Goal: Information Seeking & Learning: Understand process/instructions

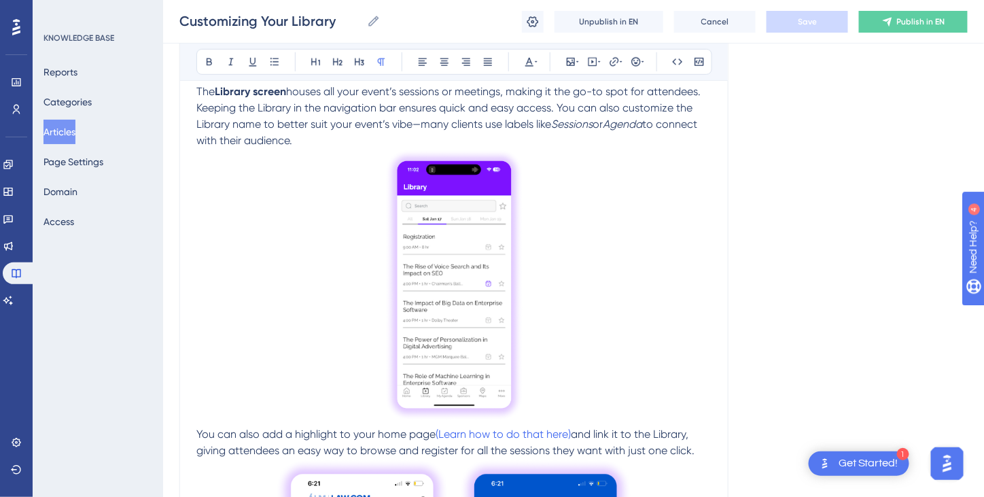
scroll to position [271, 0]
click at [641, 208] on p at bounding box center [453, 287] width 515 height 277
click at [479, 268] on img at bounding box center [454, 285] width 139 height 273
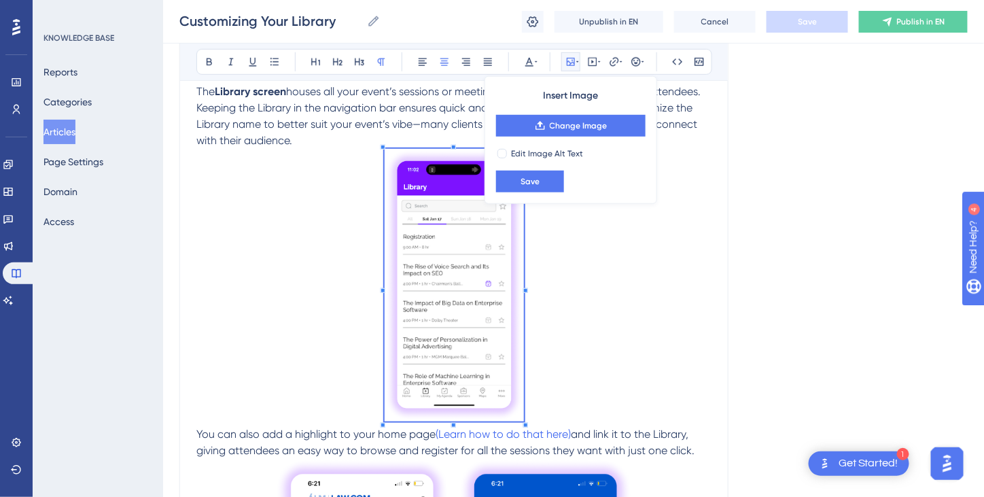
click at [481, 302] on img at bounding box center [454, 285] width 139 height 273
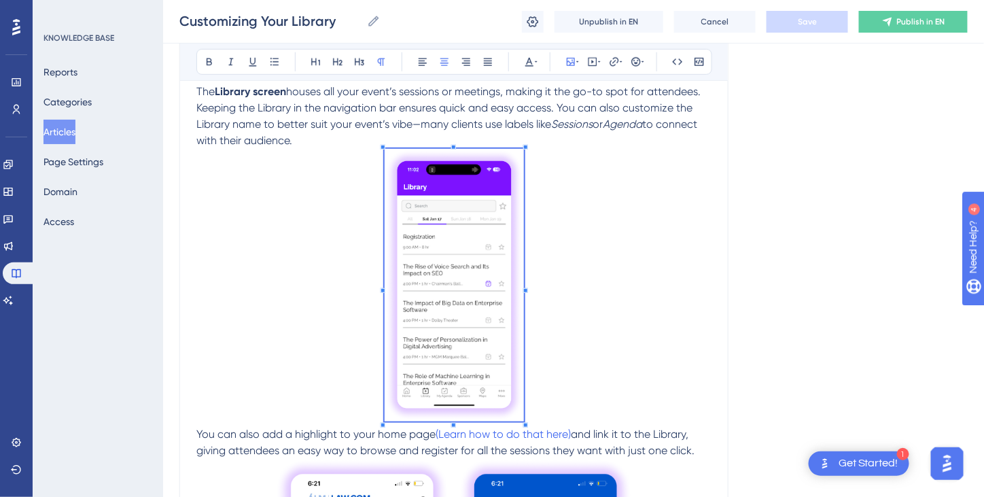
click at [474, 272] on img at bounding box center [454, 285] width 139 height 273
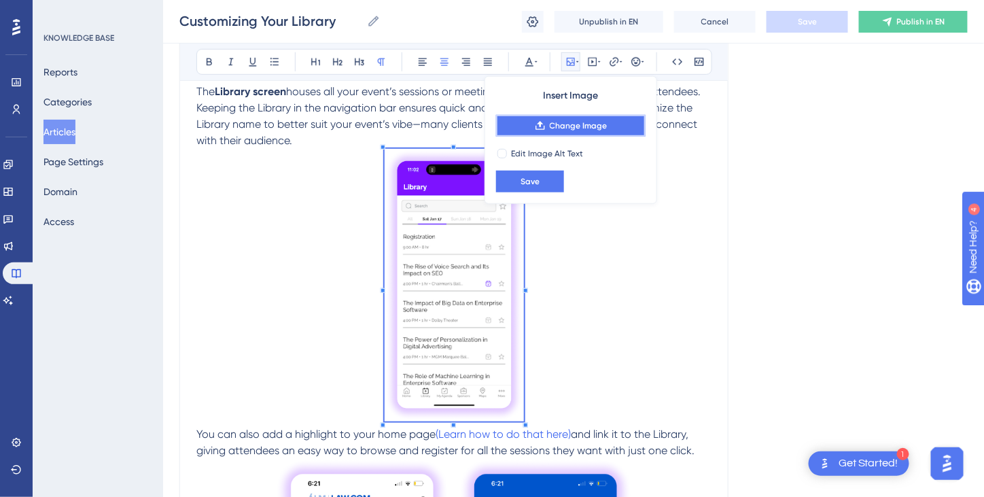
click at [586, 130] on button "Change Image" at bounding box center [571, 126] width 150 height 22
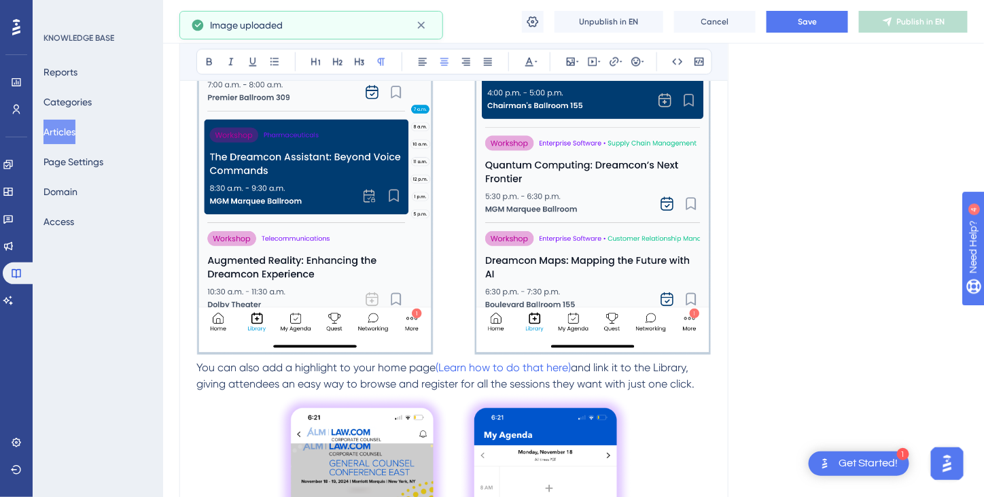
scroll to position [610, 0]
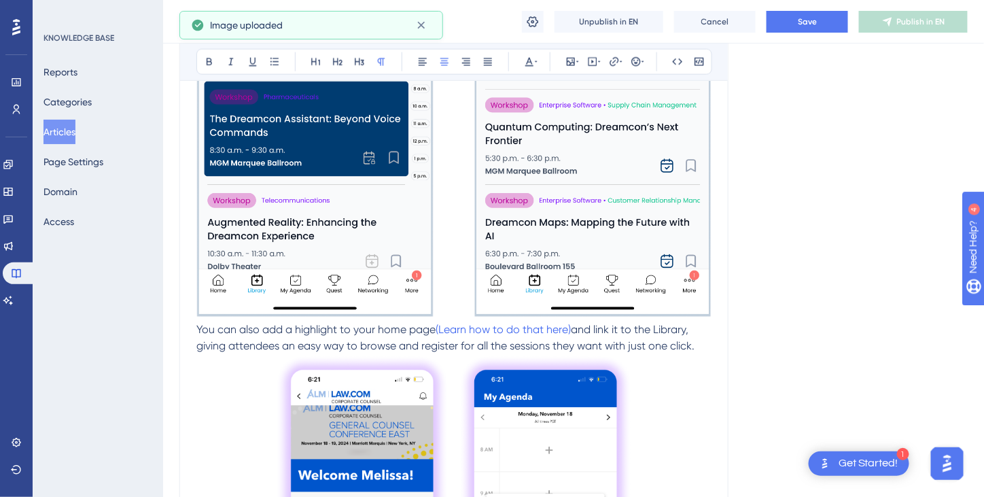
click at [661, 274] on img at bounding box center [453, 63] width 515 height 508
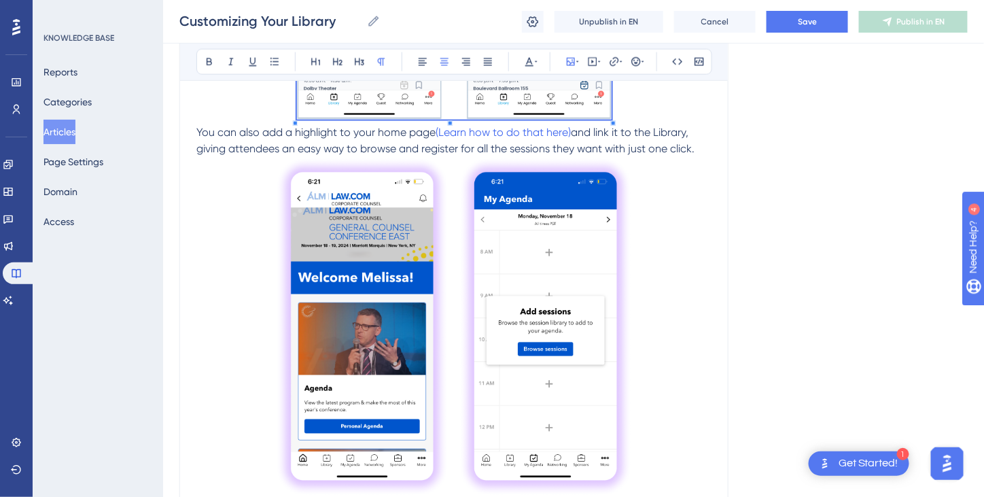
click at [512, 185] on div "For a comprehensive video covering library features and tips on how to make the…" at bounding box center [453, 420] width 515 height 1482
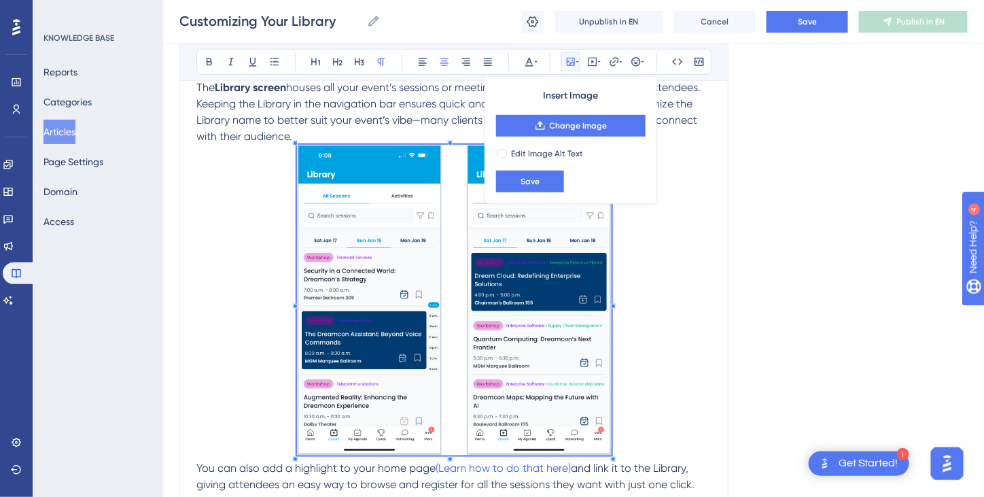
scroll to position [271, 0]
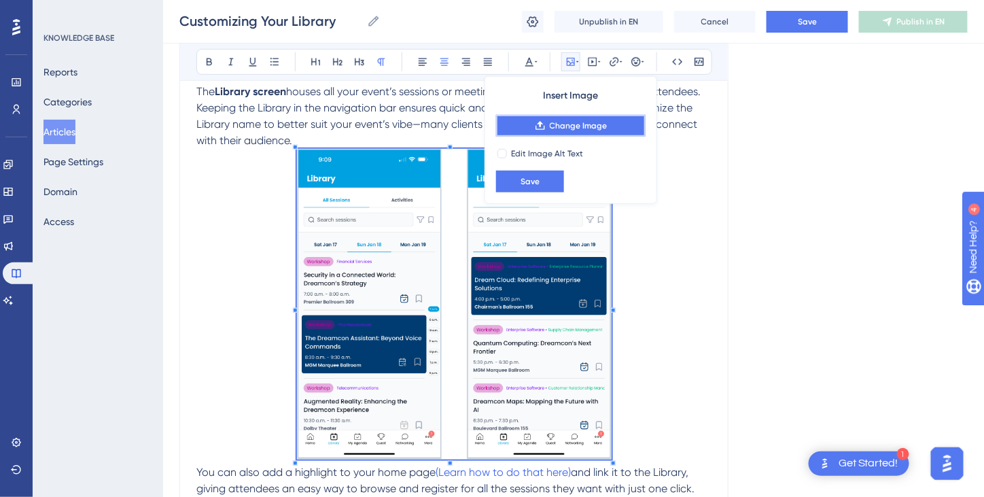
click at [577, 128] on span "Change Image" at bounding box center [579, 125] width 58 height 11
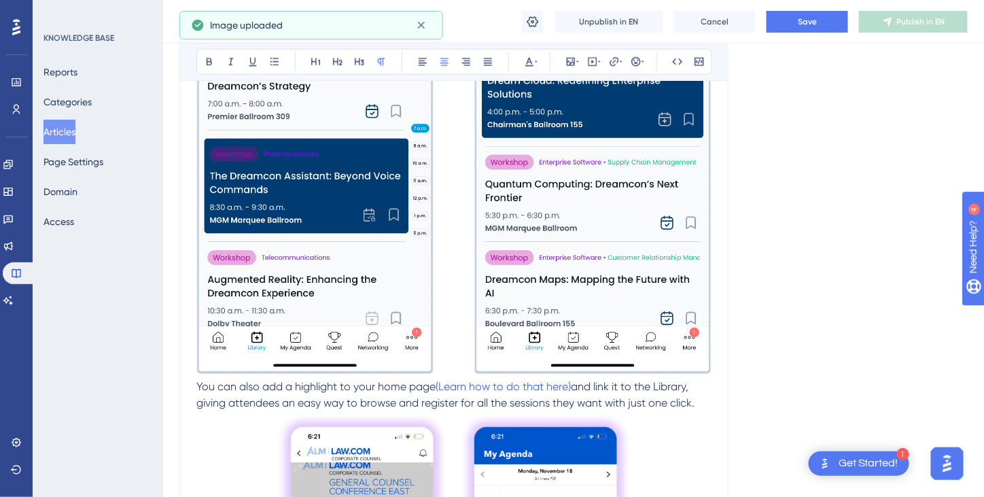
scroll to position [610, 0]
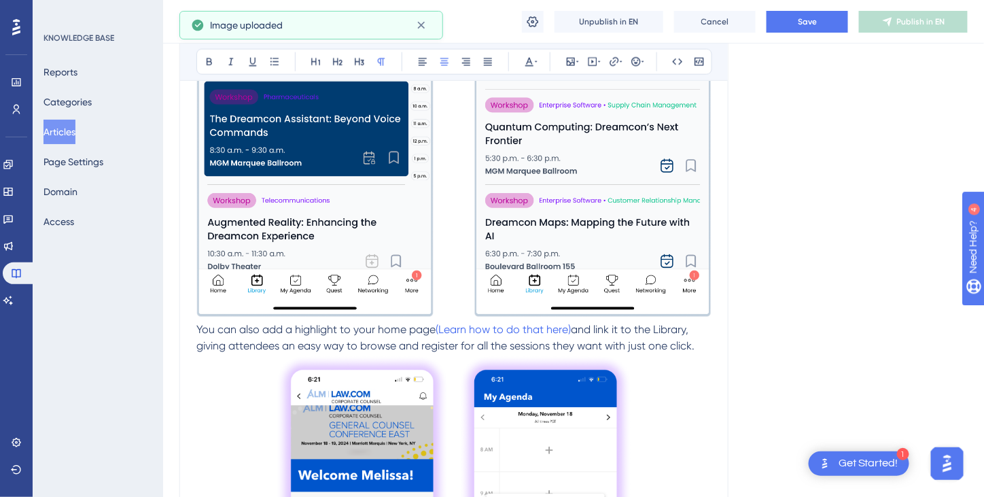
click at [629, 260] on img at bounding box center [453, 63] width 515 height 508
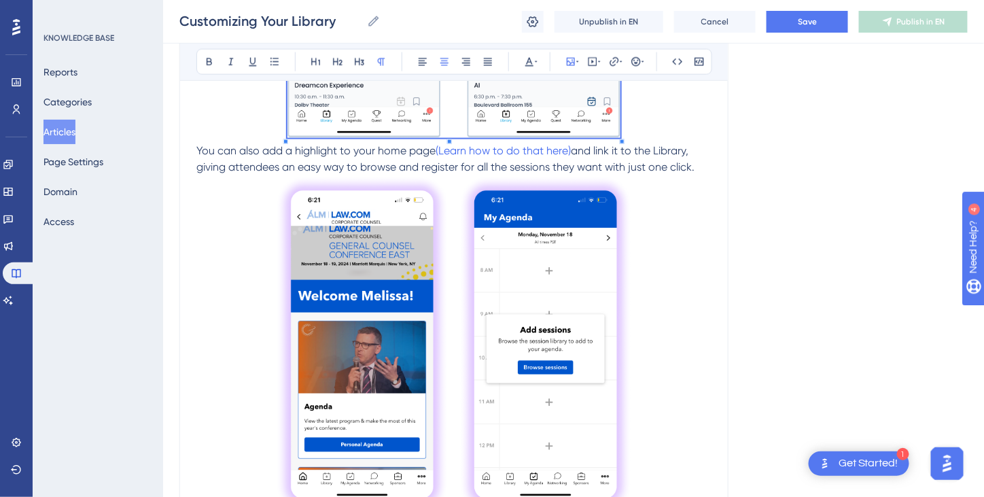
click at [530, 168] on div "For a comprehensive video covering library features and tips on how to make the…" at bounding box center [453, 428] width 515 height 1499
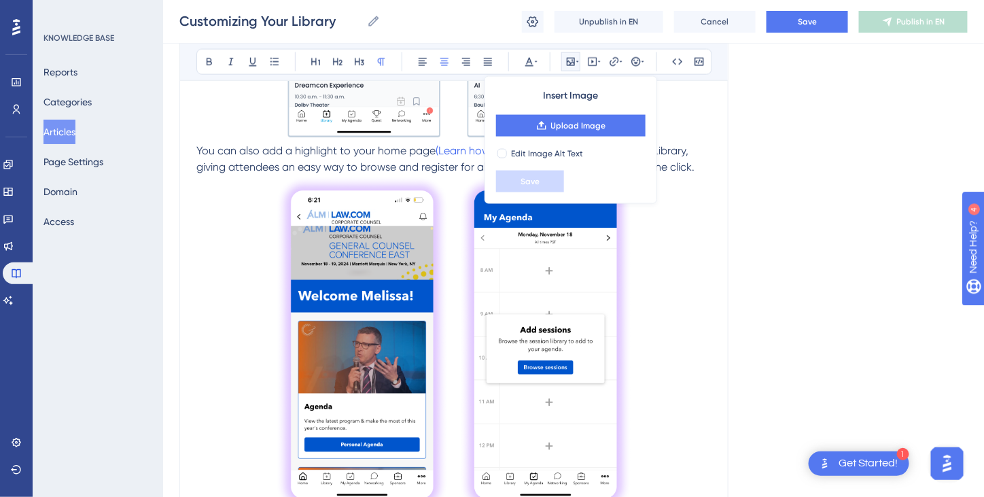
click at [665, 385] on p at bounding box center [453, 347] width 515 height 345
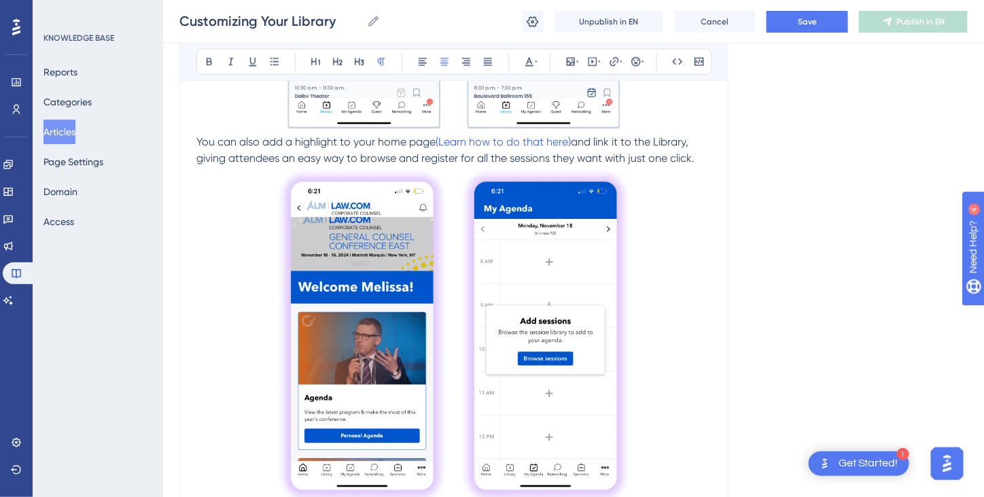
click at [408, 278] on img at bounding box center [454, 337] width 358 height 340
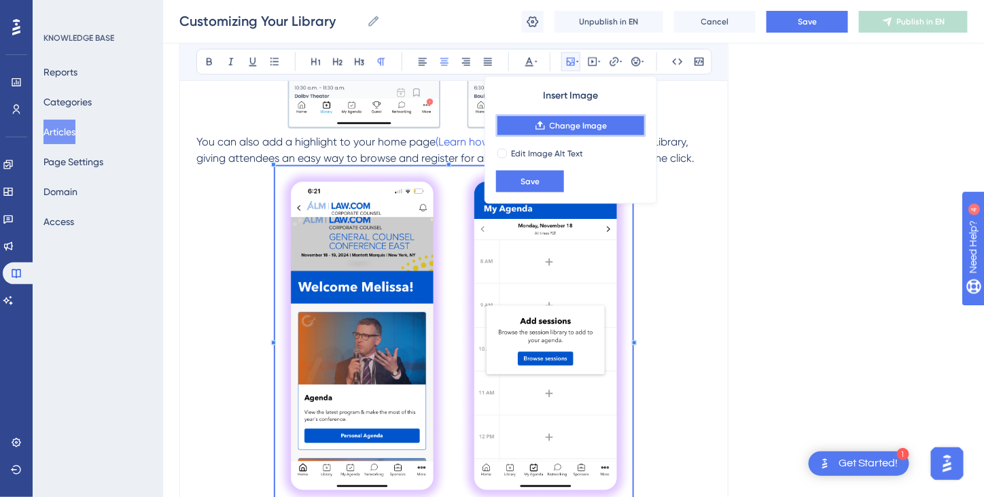
click at [585, 119] on button "Change Image" at bounding box center [571, 126] width 150 height 22
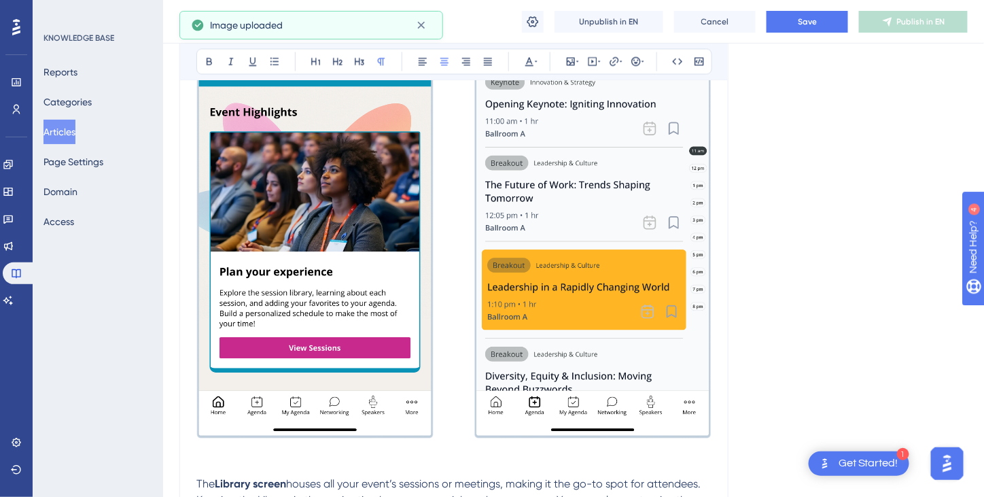
scroll to position [891, 0]
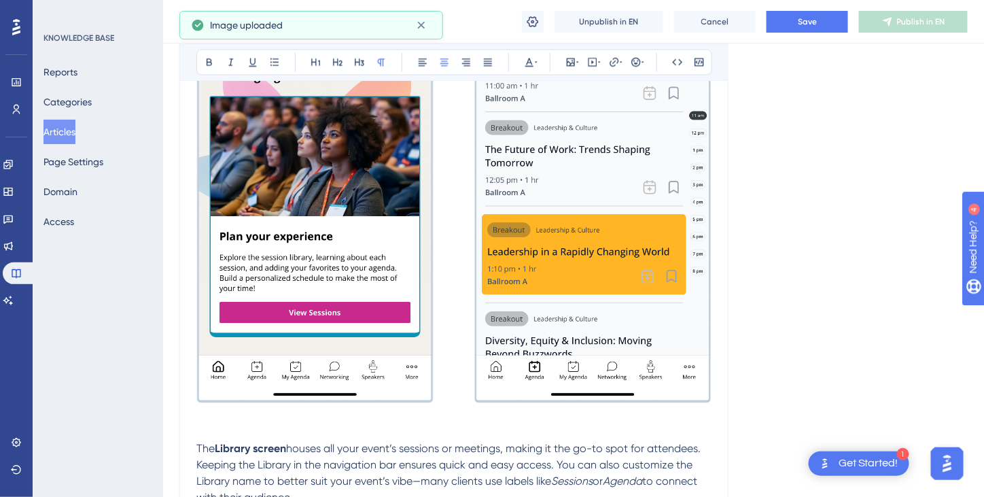
click at [628, 341] on img at bounding box center [453, 149] width 515 height 508
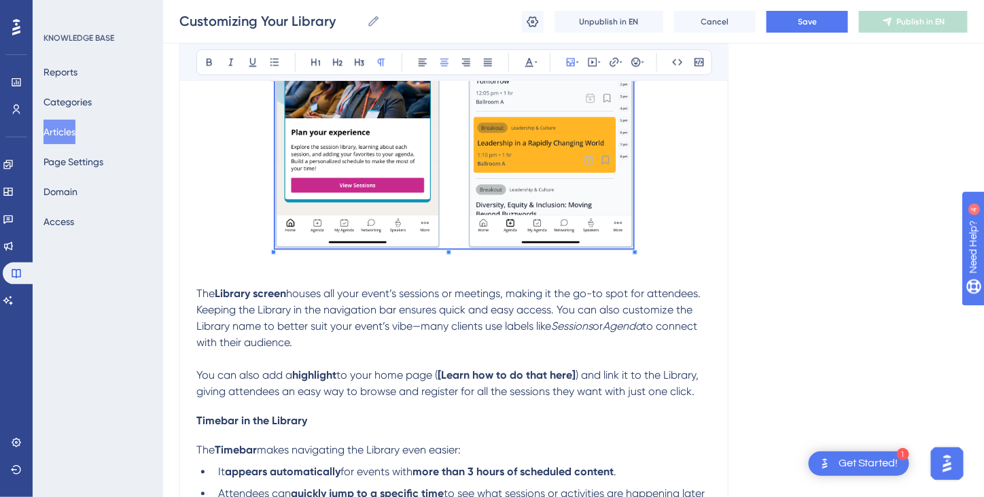
click at [555, 248] on span at bounding box center [454, 74] width 358 height 358
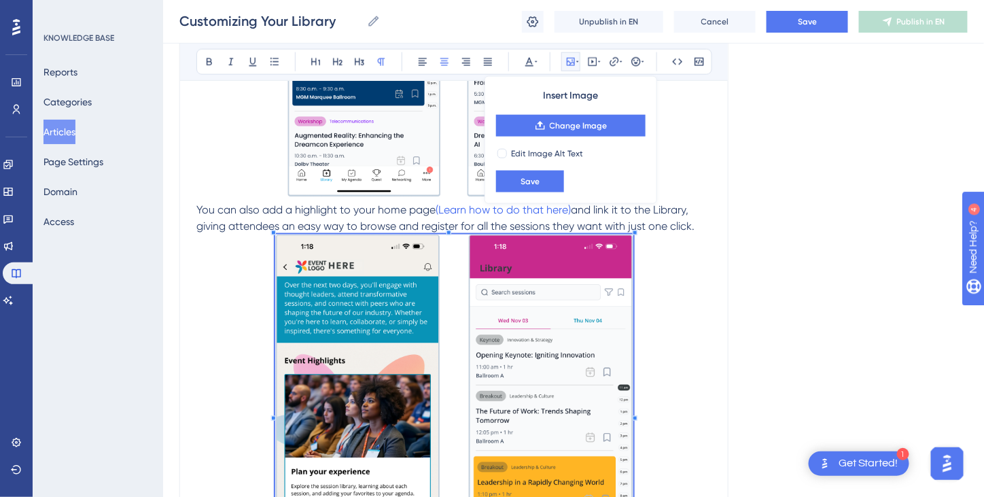
scroll to position [633, 0]
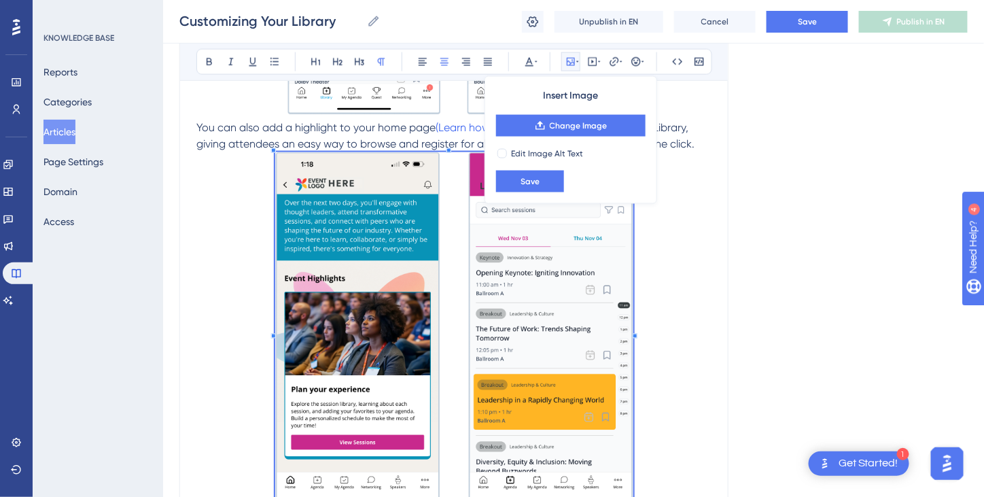
click at [689, 269] on p at bounding box center [453, 331] width 515 height 358
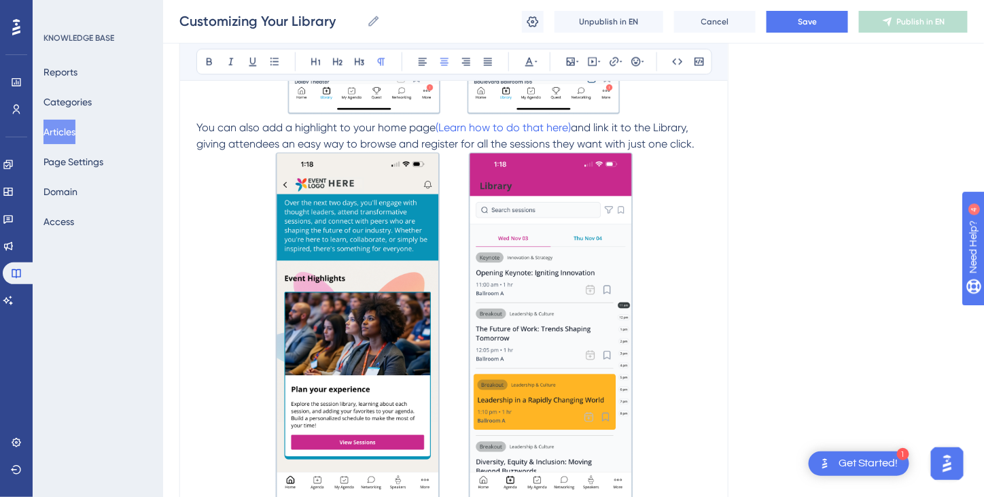
click at [606, 177] on img at bounding box center [454, 328] width 358 height 353
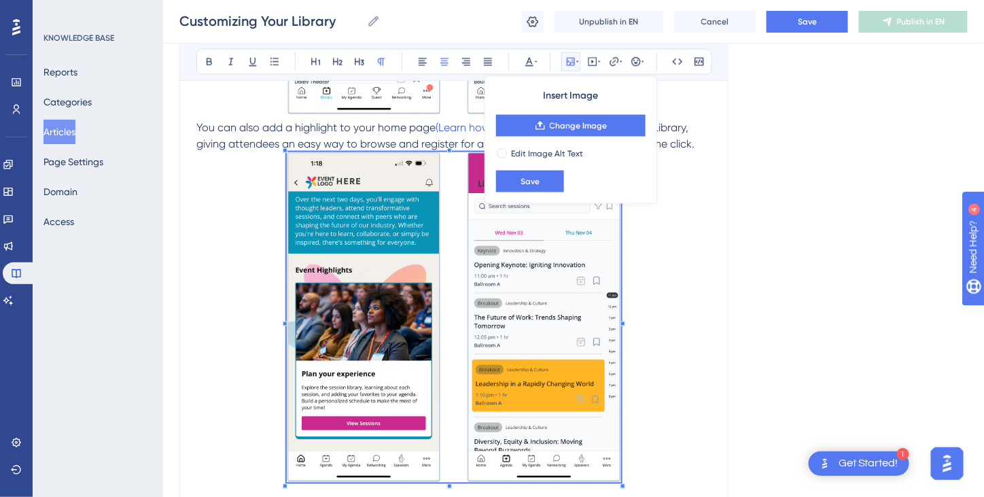
click at [296, 168] on span at bounding box center [454, 319] width 334 height 335
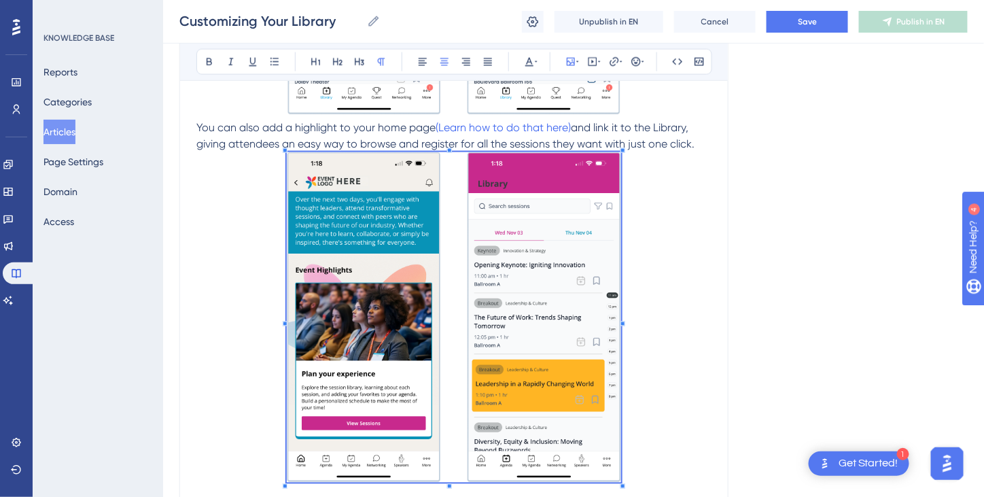
click at [707, 143] on p "You can also add a highlight to your home page (Learn how to do that here) and …" at bounding box center [453, 136] width 515 height 33
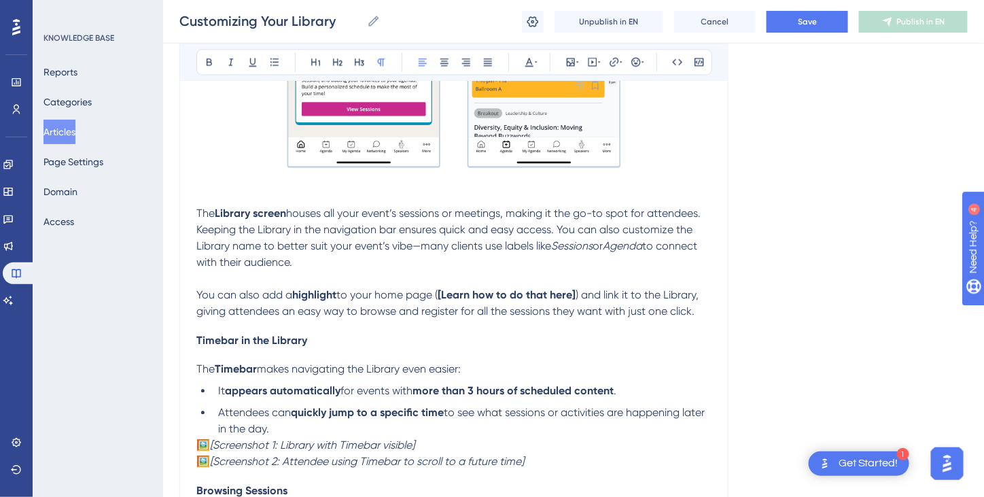
scroll to position [973, 0]
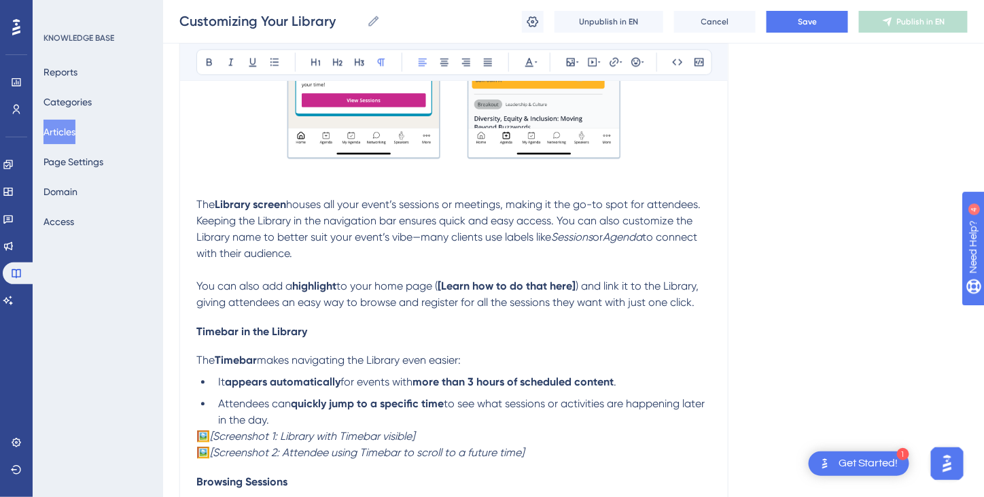
drag, startPoint x: 196, startPoint y: 329, endPoint x: 718, endPoint y: 418, distance: 528.9
click at [718, 418] on div "Library Screen and My Agenda Bold Italic Underline Bullet Point Heading 1 Headi…" at bounding box center [453, 9] width 549 height 1660
copy div "Timebar in the Library The Timebar makes navigating the Library even easier: It…"
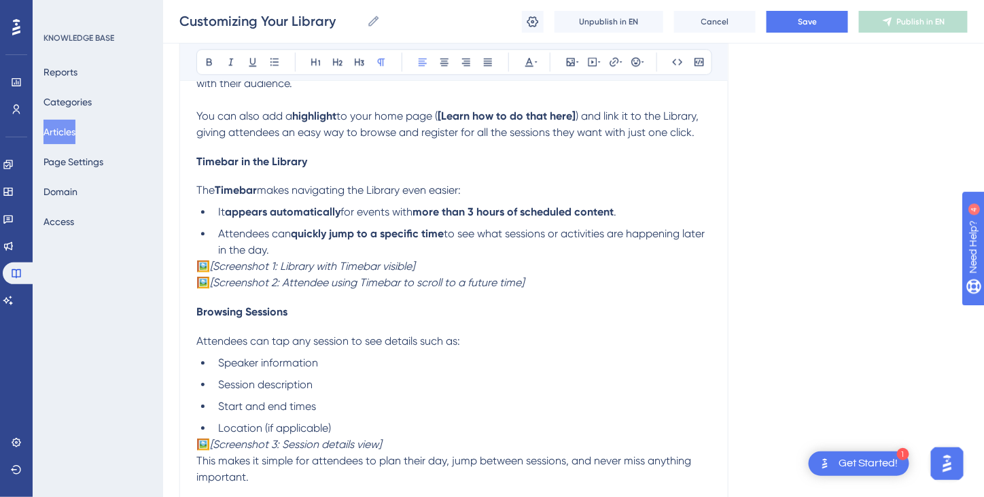
scroll to position [1245, 0]
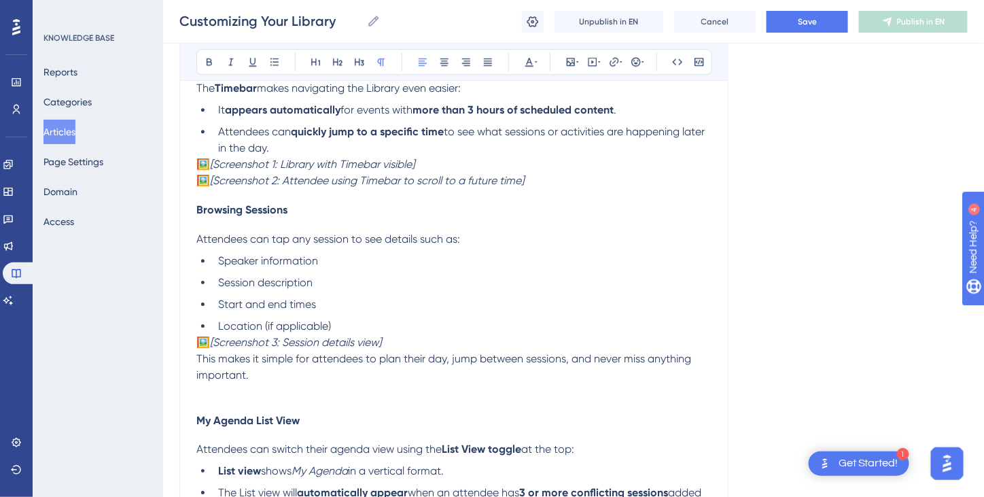
copy div "Timebar in the Library The Timebar makes navigating the Library even easier: It…"
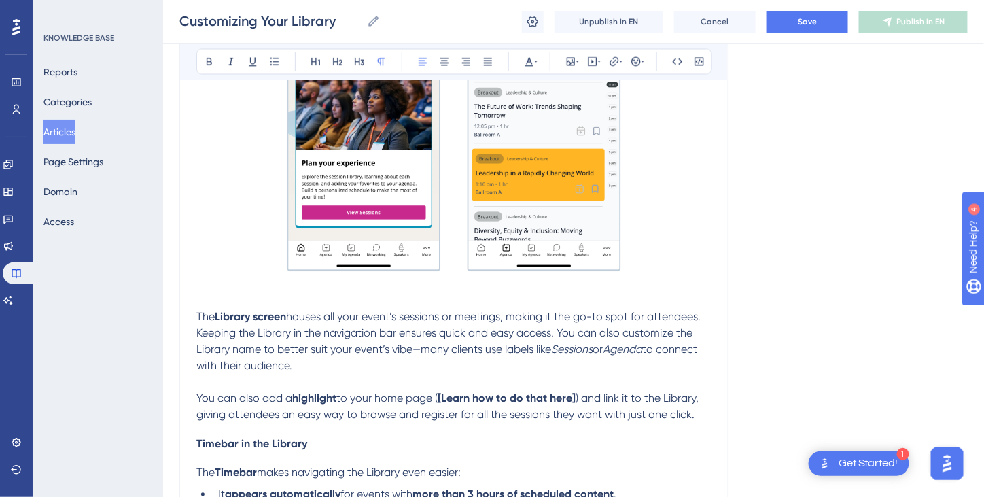
scroll to position [905, 0]
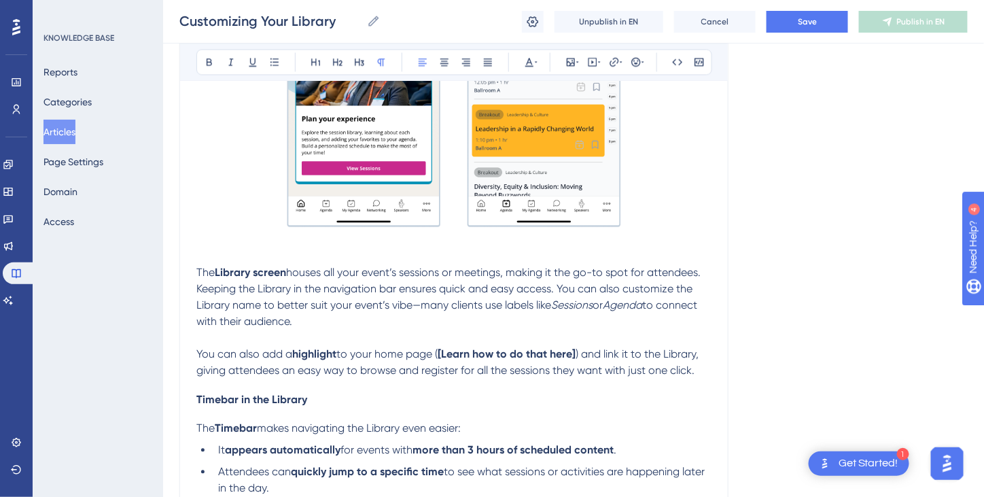
click at [654, 212] on p at bounding box center [453, 64] width 515 height 335
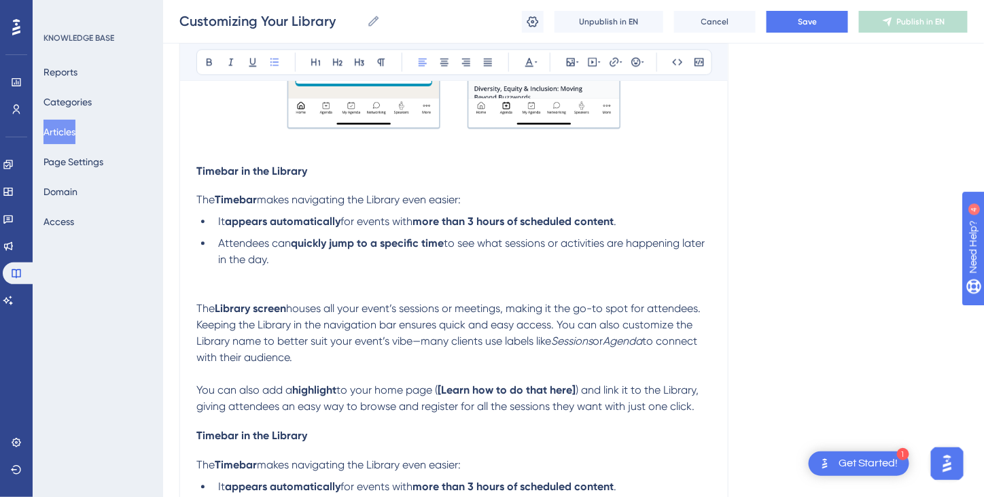
scroll to position [1028, 0]
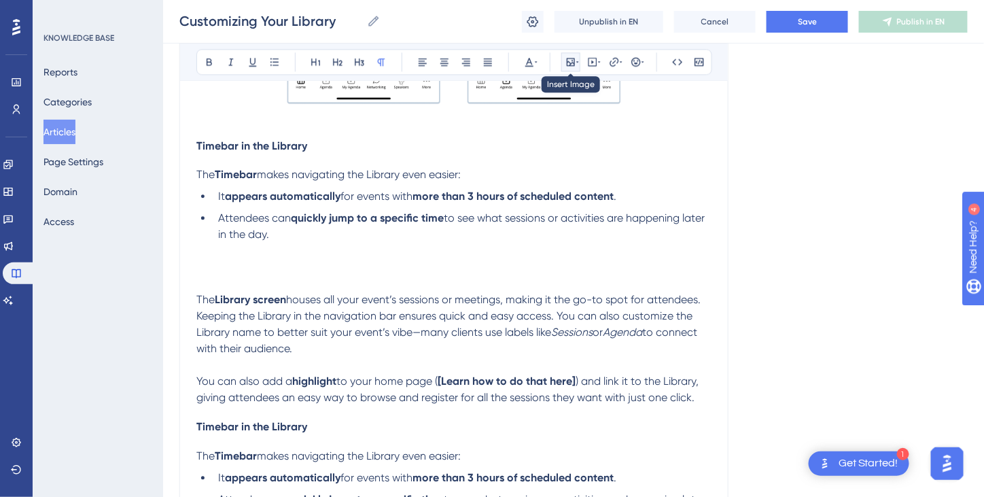
click at [574, 60] on icon at bounding box center [571, 62] width 8 height 8
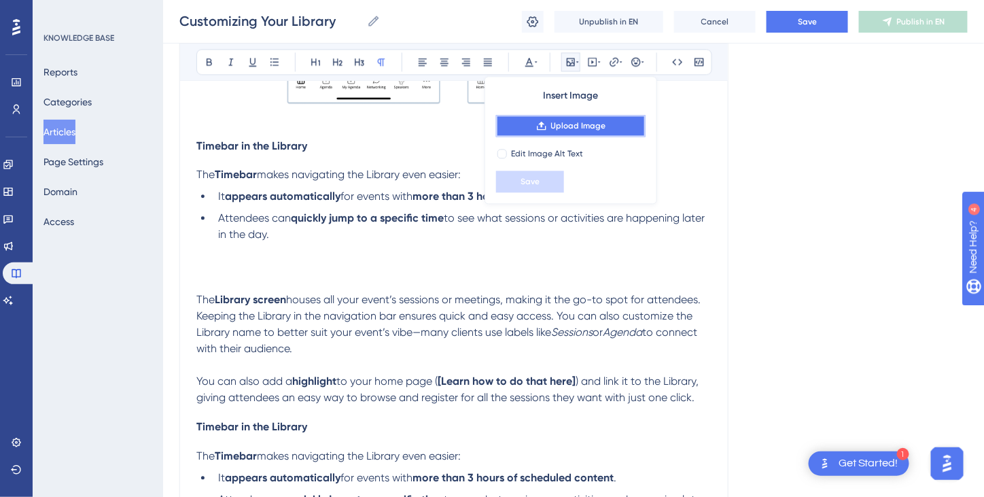
click at [583, 130] on span "Upload Image" at bounding box center [578, 125] width 55 height 11
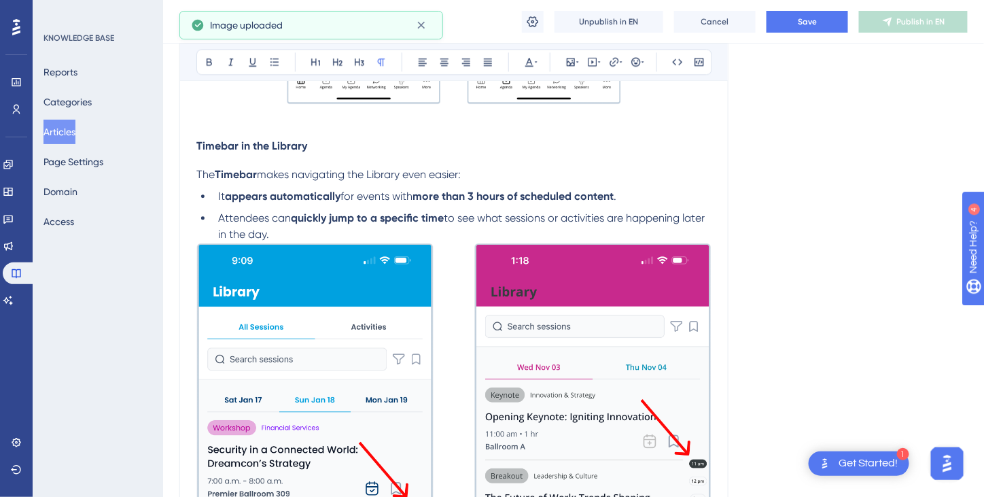
click at [689, 290] on img at bounding box center [453, 497] width 515 height 508
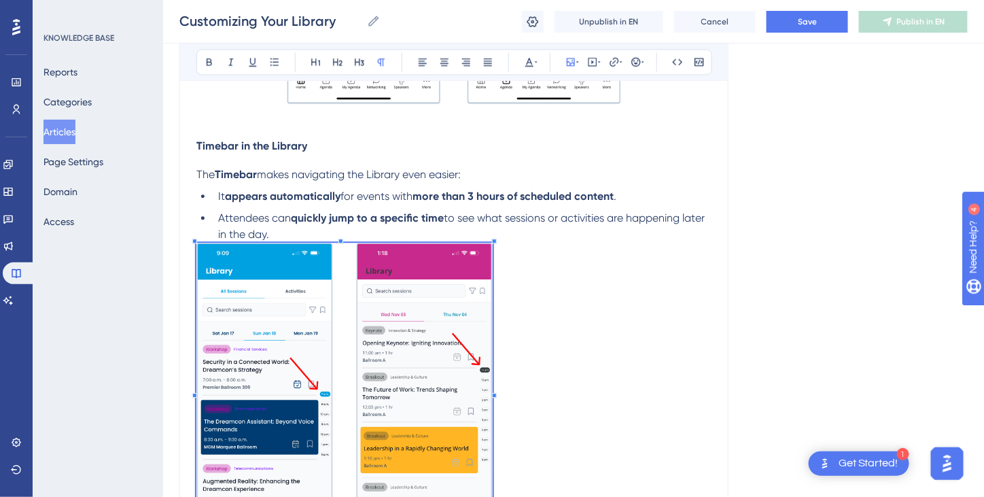
click at [494, 368] on p at bounding box center [453, 392] width 515 height 298
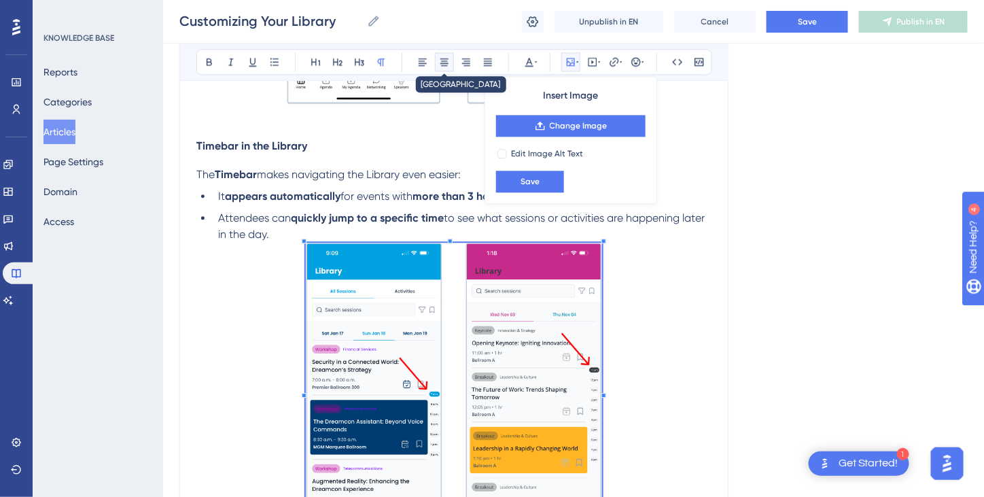
click at [441, 60] on icon at bounding box center [444, 61] width 11 height 11
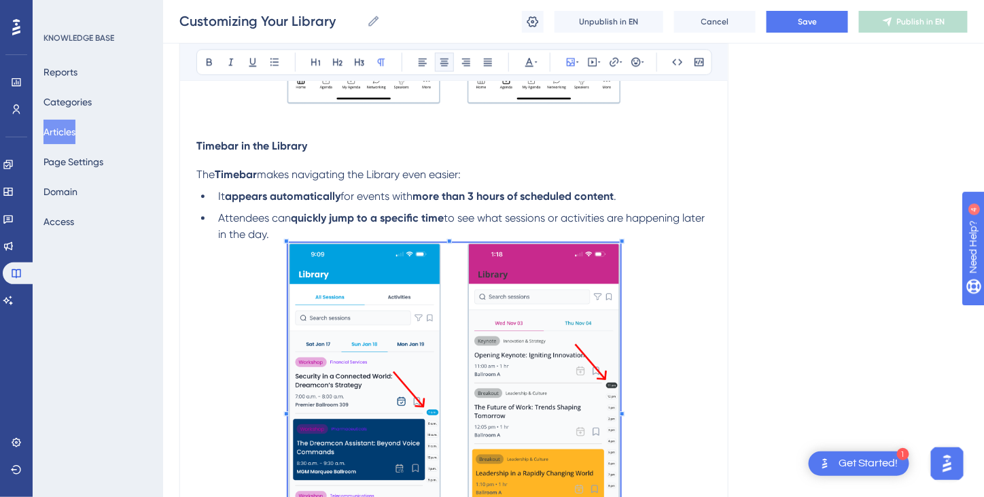
click at [640, 245] on p at bounding box center [453, 409] width 515 height 333
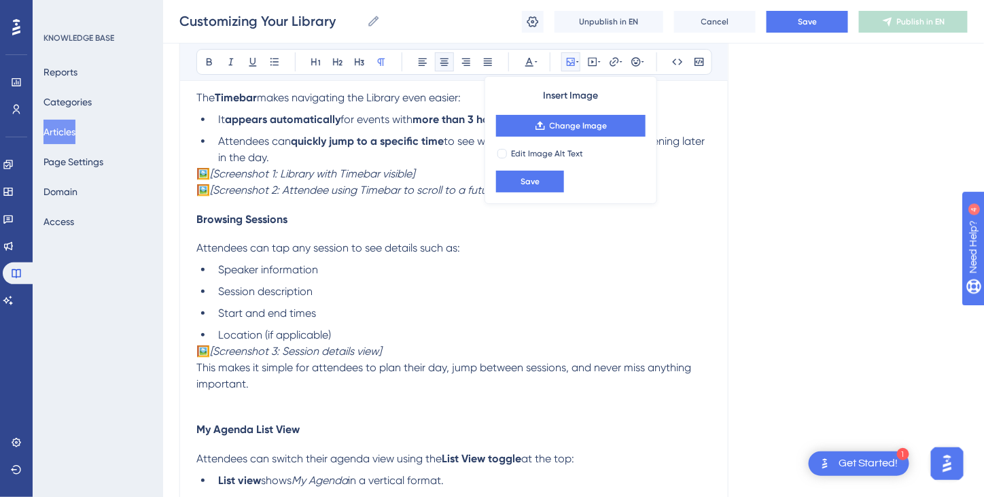
scroll to position [1708, 0]
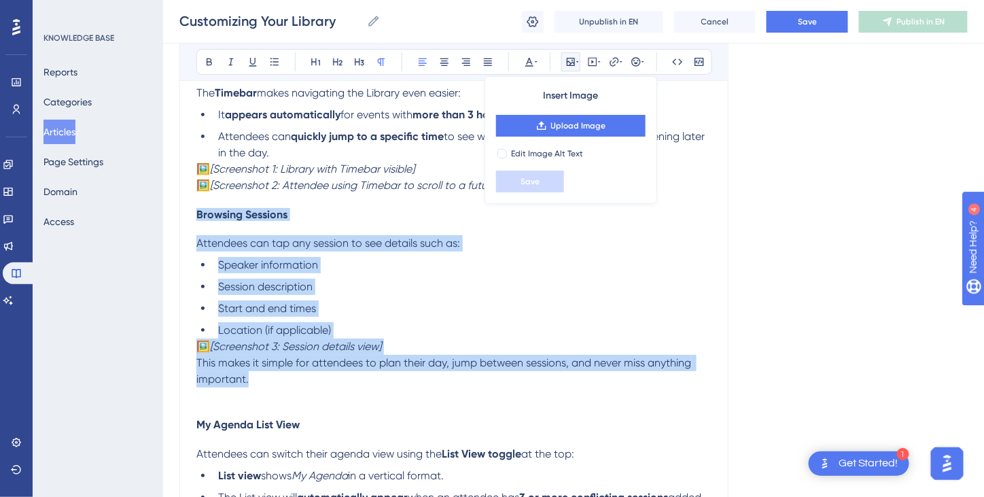
drag, startPoint x: 198, startPoint y: 212, endPoint x: 602, endPoint y: 385, distance: 439.1
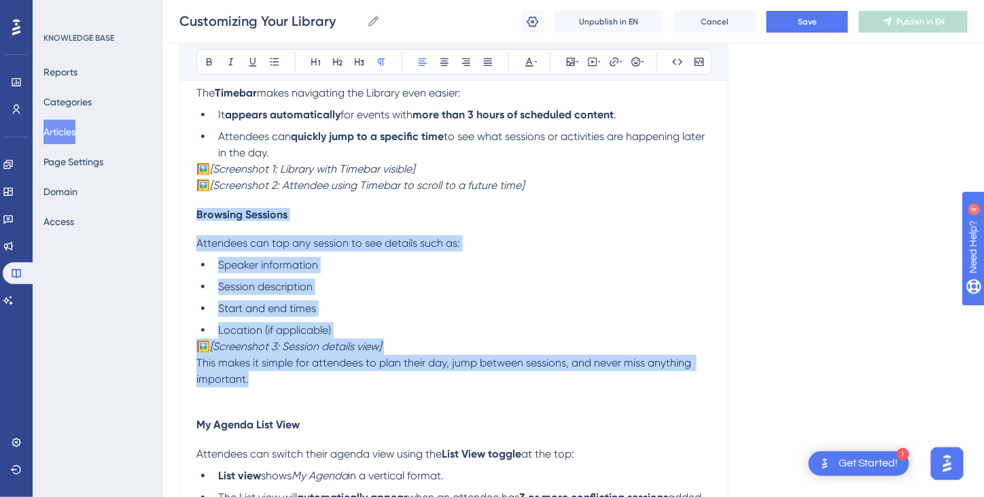
copy div "Browsing Sessions Attendees can tap any session to see details such as: Speaker…"
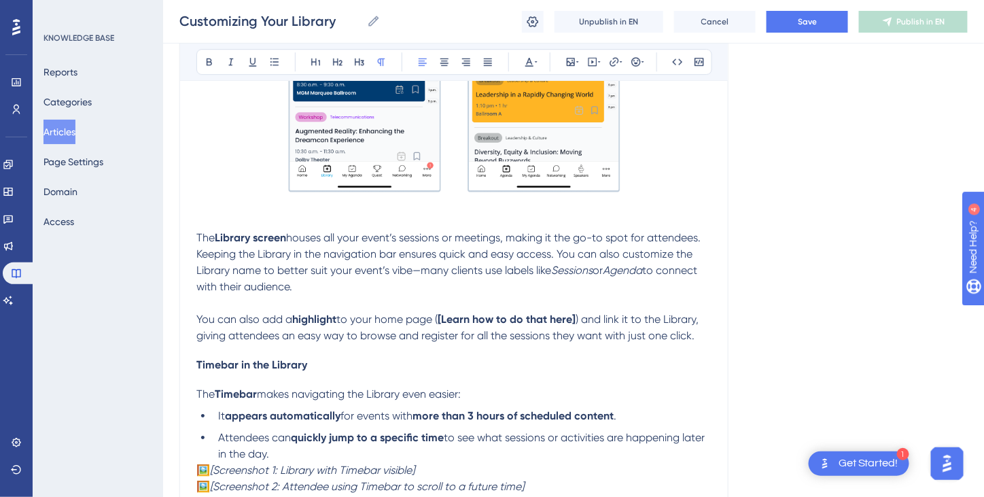
scroll to position [1368, 0]
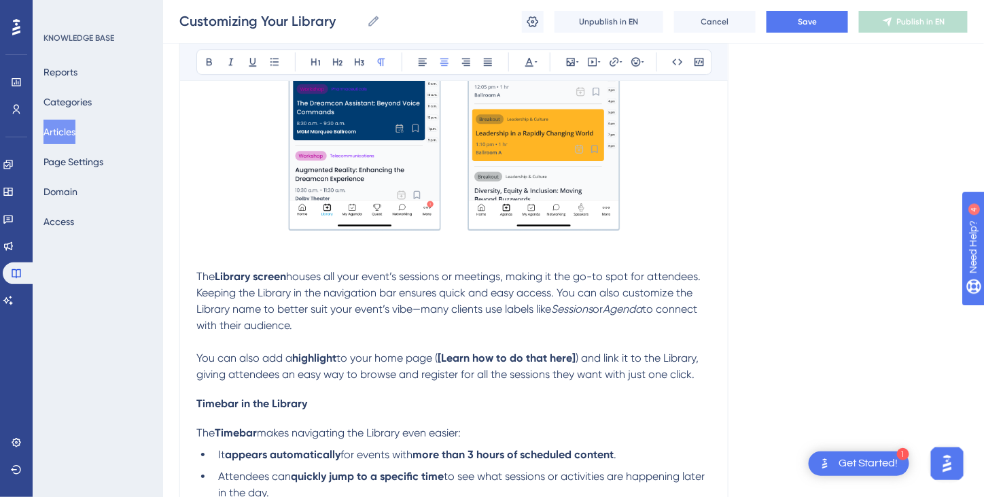
click at [661, 228] on p at bounding box center [453, 69] width 515 height 333
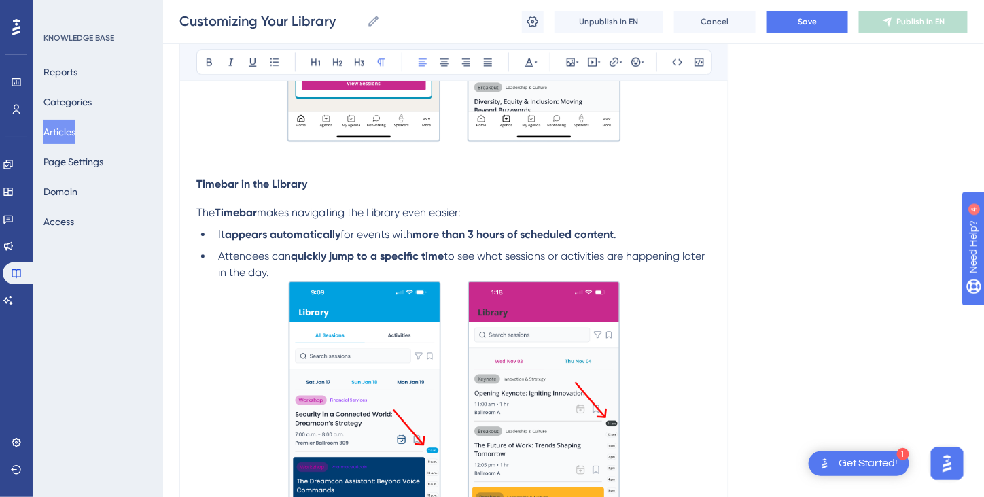
scroll to position [1028, 0]
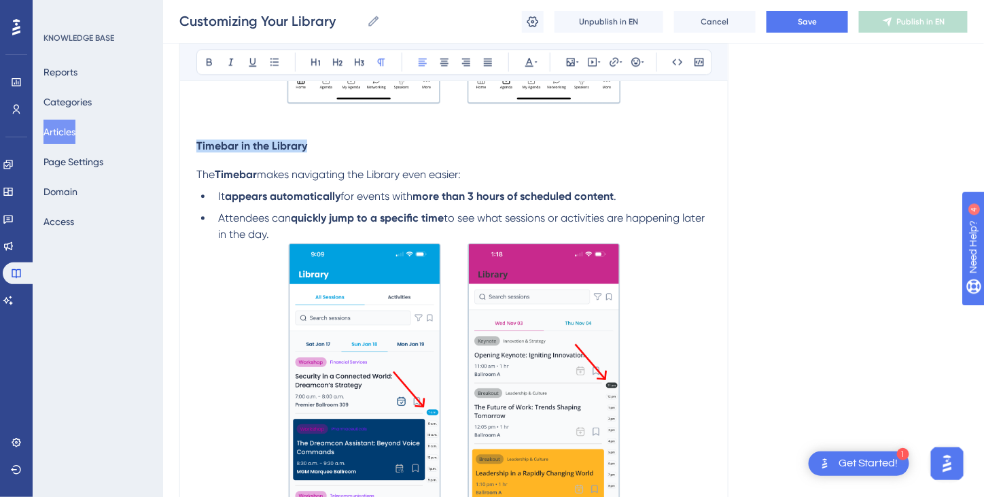
drag, startPoint x: 321, startPoint y: 138, endPoint x: 188, endPoint y: 126, distance: 133.0
click at [188, 126] on div "Library Screen and My Agenda Bold Italic Underline Bullet Point Heading 1 Headi…" at bounding box center [453, 292] width 549 height 2337
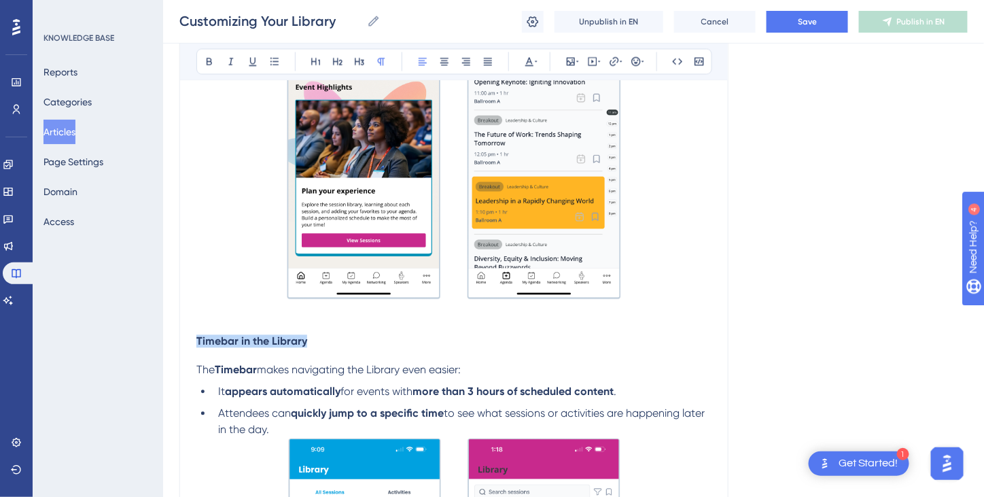
scroll to position [960, 0]
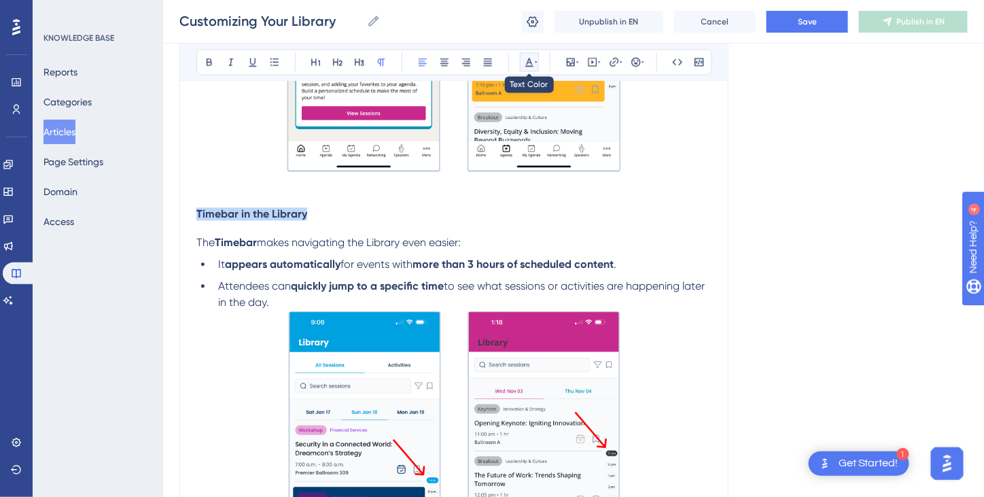
click at [536, 62] on icon at bounding box center [536, 61] width 3 height 1
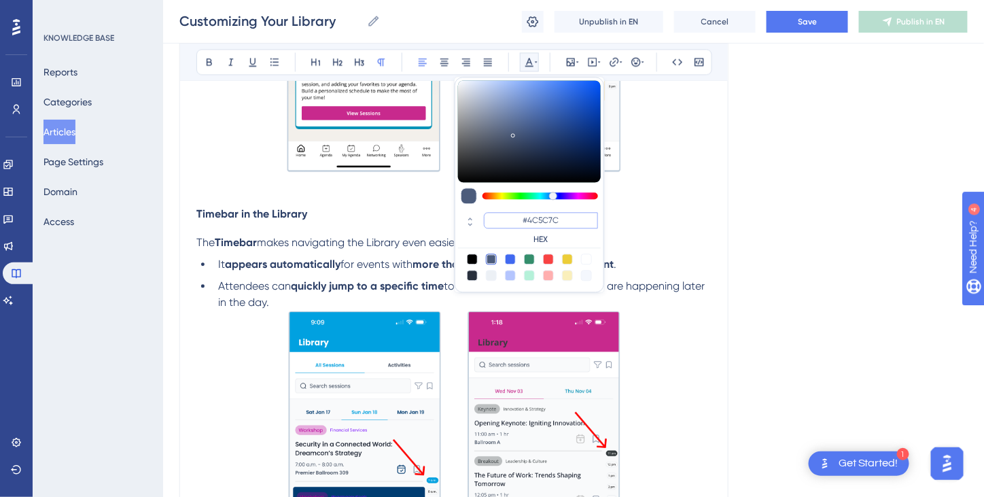
click at [538, 222] on input "#4C5C7C" at bounding box center [541, 220] width 114 height 16
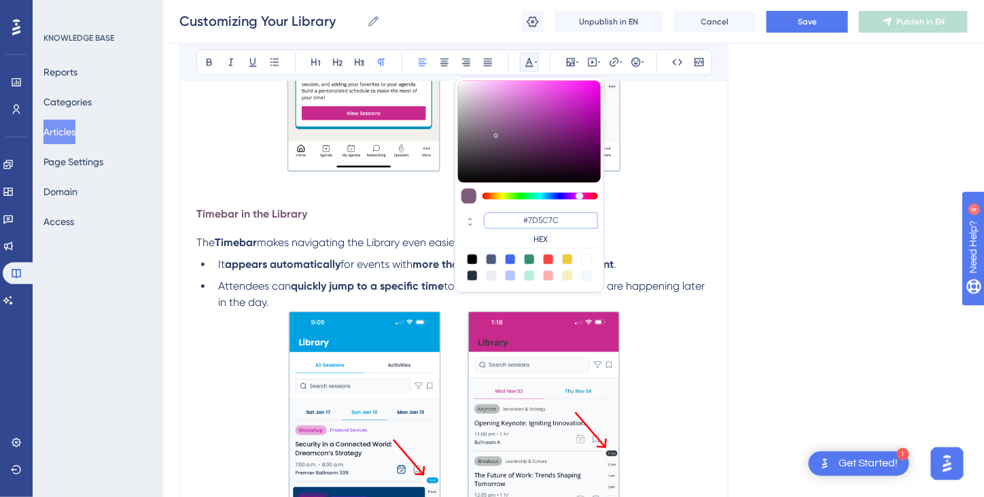
click at [548, 218] on input "#7D5C7C" at bounding box center [541, 220] width 114 height 16
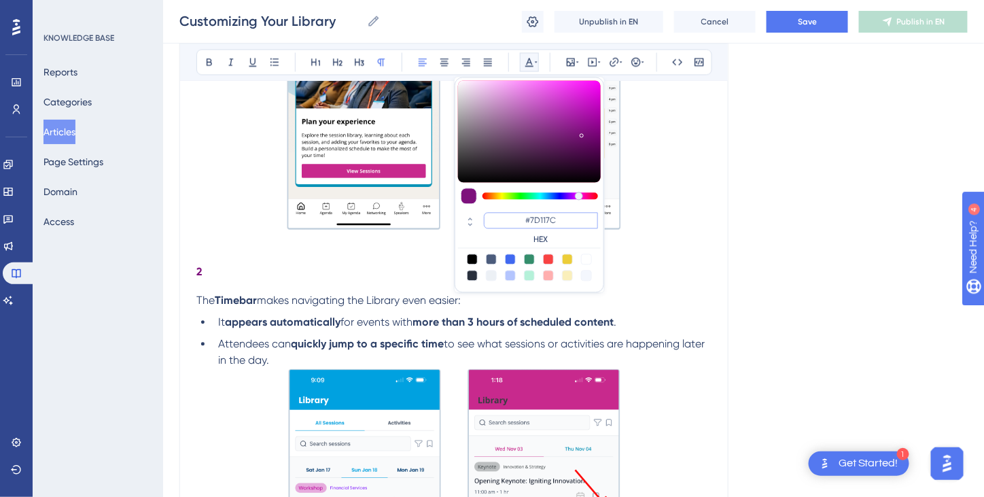
scroll to position [892, 0]
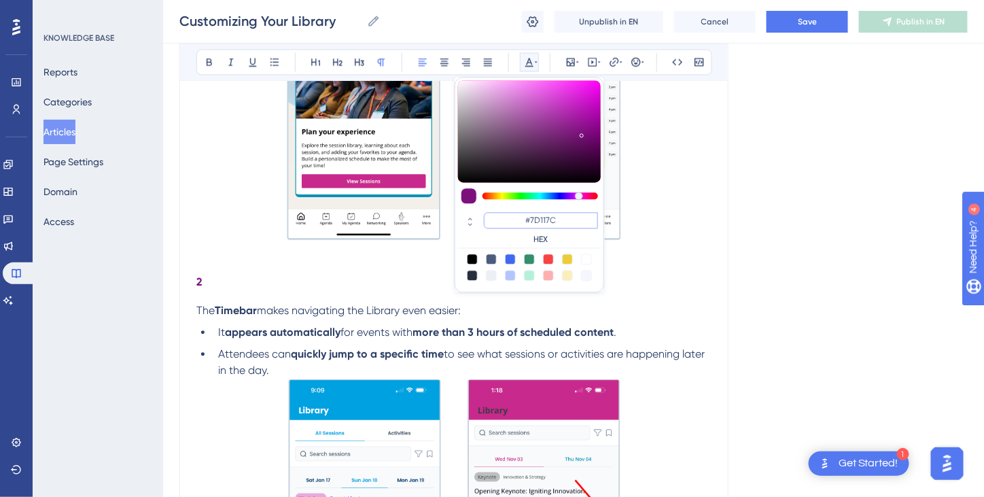
click at [563, 215] on input "#7D117C" at bounding box center [541, 220] width 114 height 16
type input "#7D11FF"
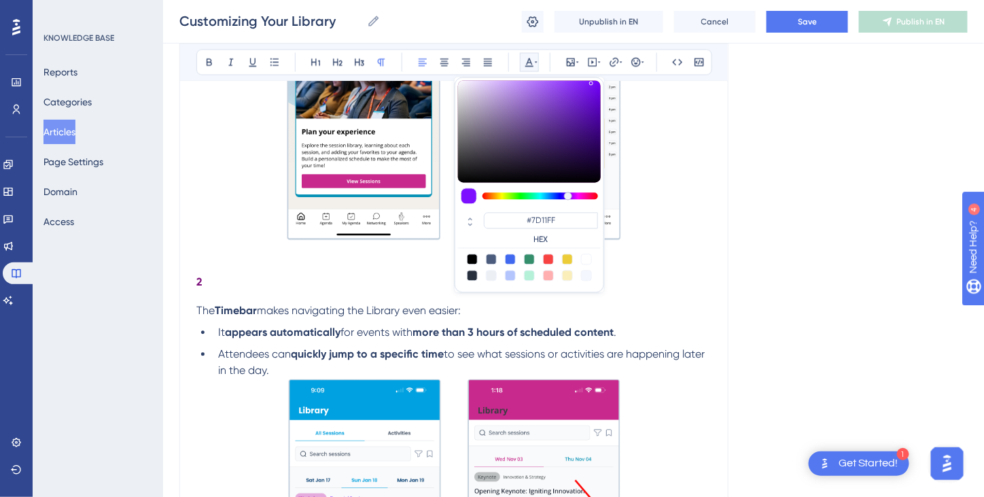
click at [632, 298] on div "For a comprehensive video covering library features and tips on how to make the…" at bounding box center [453, 488] width 515 height 2184
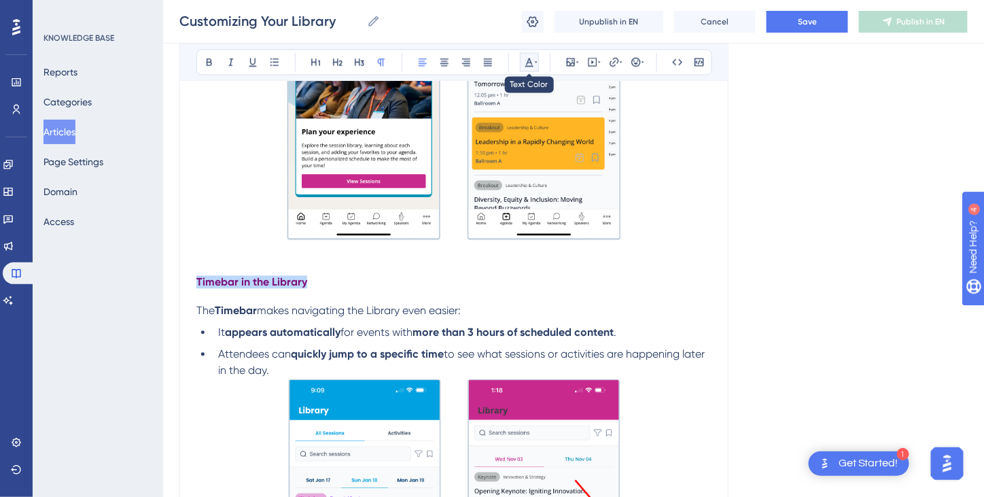
click at [527, 62] on icon at bounding box center [529, 61] width 11 height 11
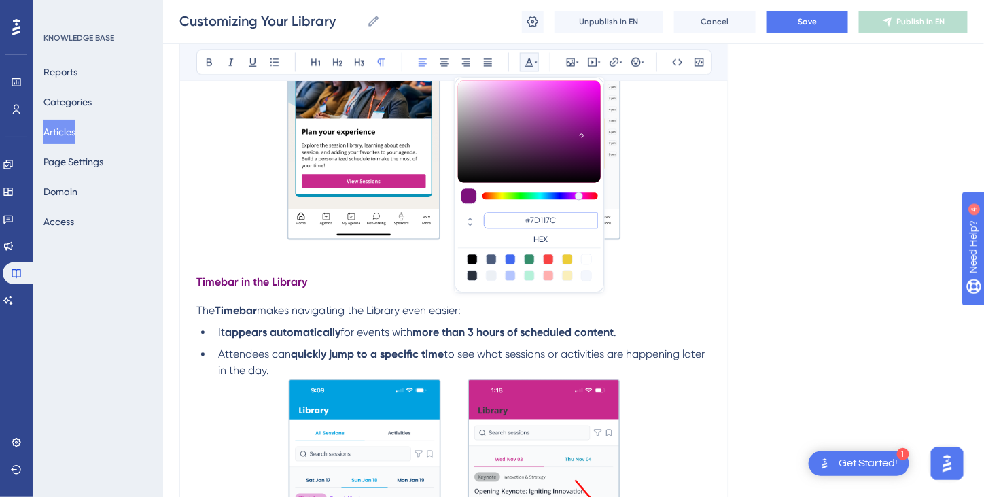
click at [547, 220] on input "#7D117C" at bounding box center [541, 220] width 114 height 16
click at [567, 221] on input "#7D127C" at bounding box center [541, 220] width 114 height 16
type input "#7D12FF"
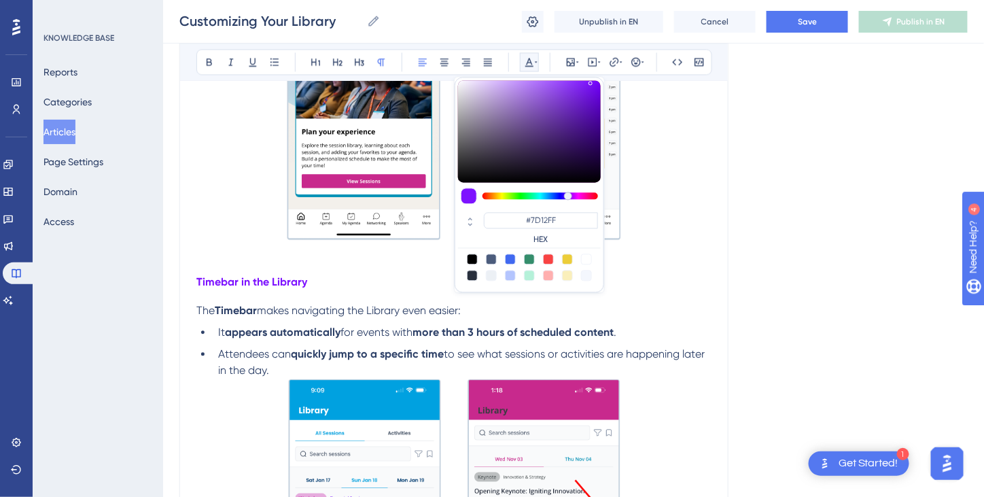
click at [621, 296] on div "For a comprehensive video covering library features and tips on how to make the…" at bounding box center [453, 488] width 515 height 2184
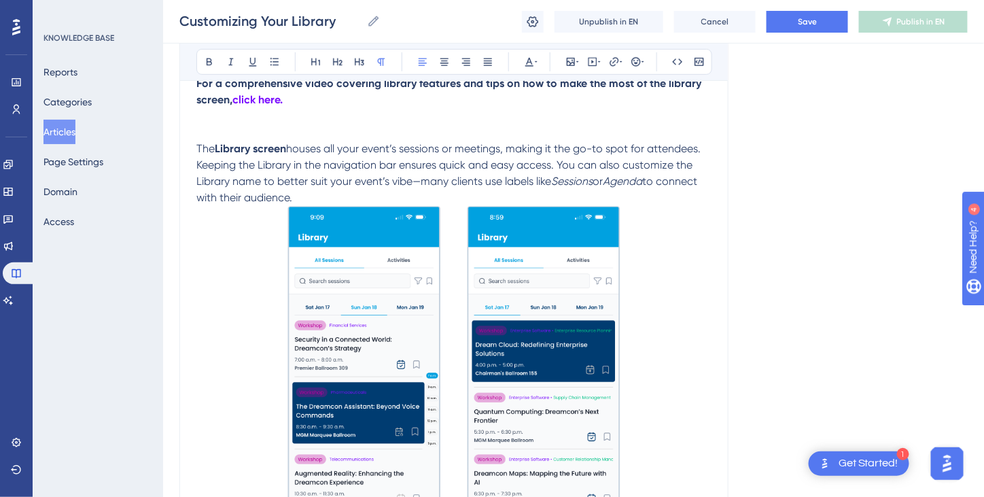
scroll to position [145, 0]
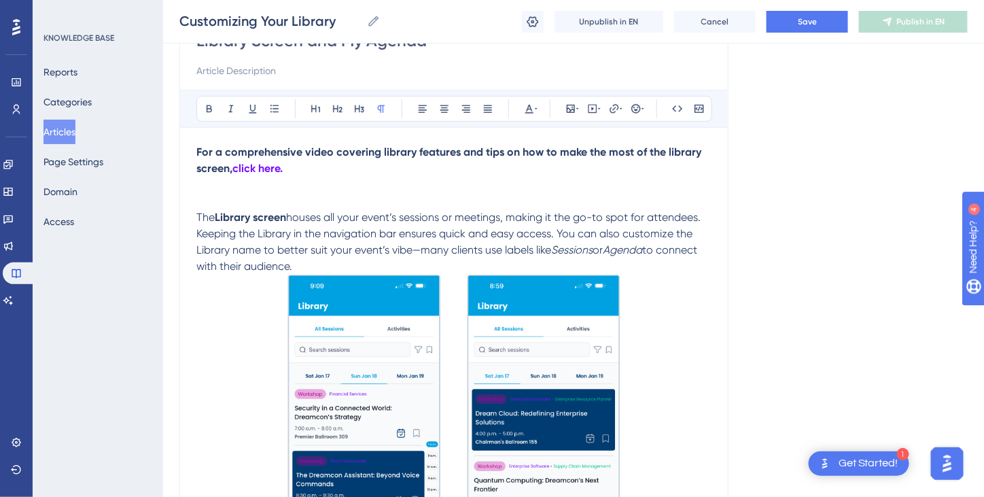
click at [211, 190] on p at bounding box center [453, 185] width 515 height 16
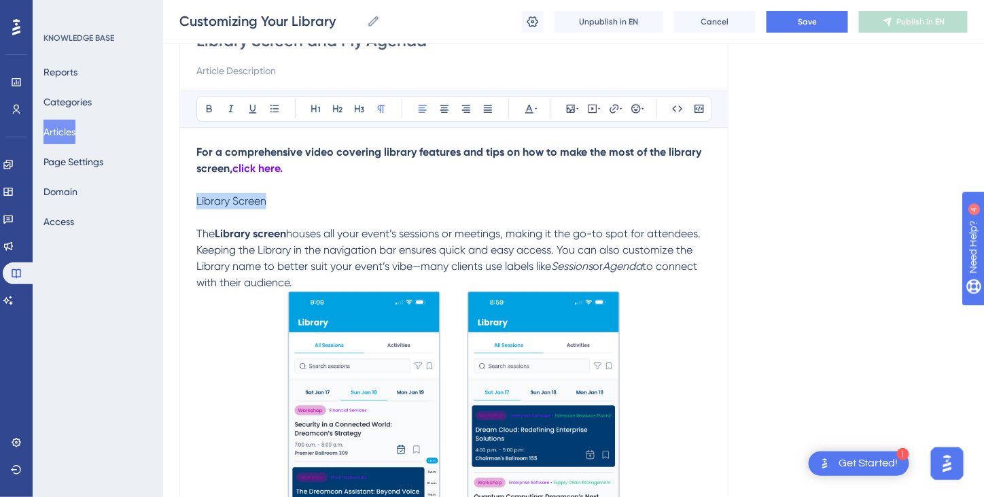
drag, startPoint x: 273, startPoint y: 201, endPoint x: 188, endPoint y: 201, distance: 85.0
click at [528, 108] on icon at bounding box center [529, 109] width 8 height 9
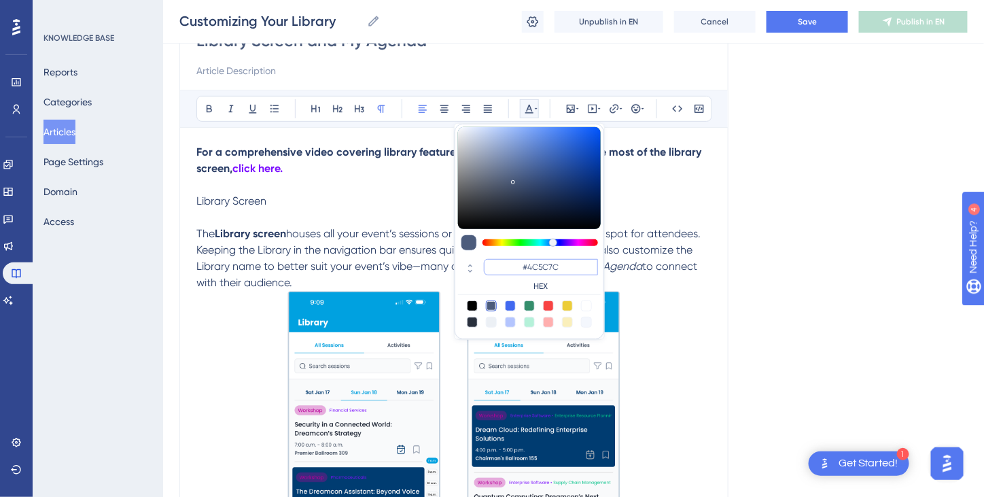
click at [539, 267] on input "#4C5C7C" at bounding box center [541, 267] width 114 height 16
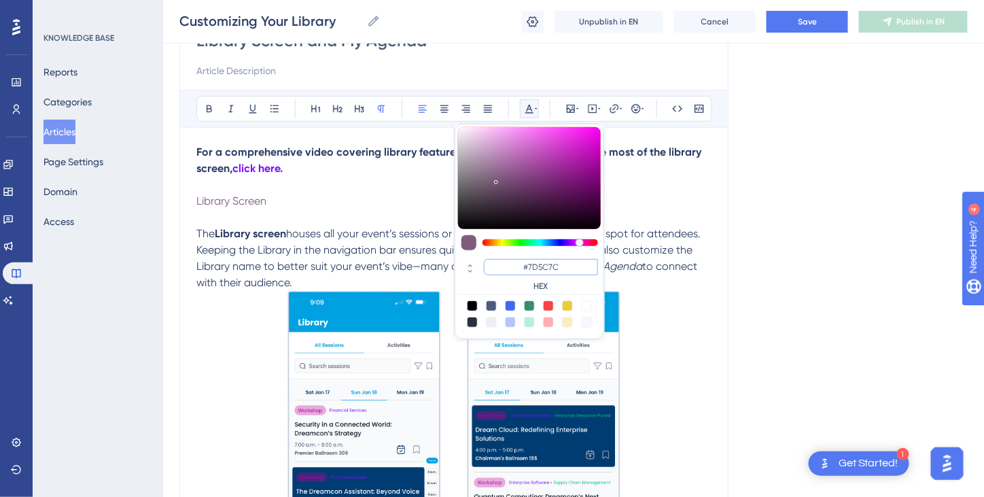
click at [548, 263] on input "#7D5C7C" at bounding box center [541, 267] width 114 height 16
click at [564, 263] on input "#7D127C" at bounding box center [541, 267] width 114 height 16
type input "#7D12FF"
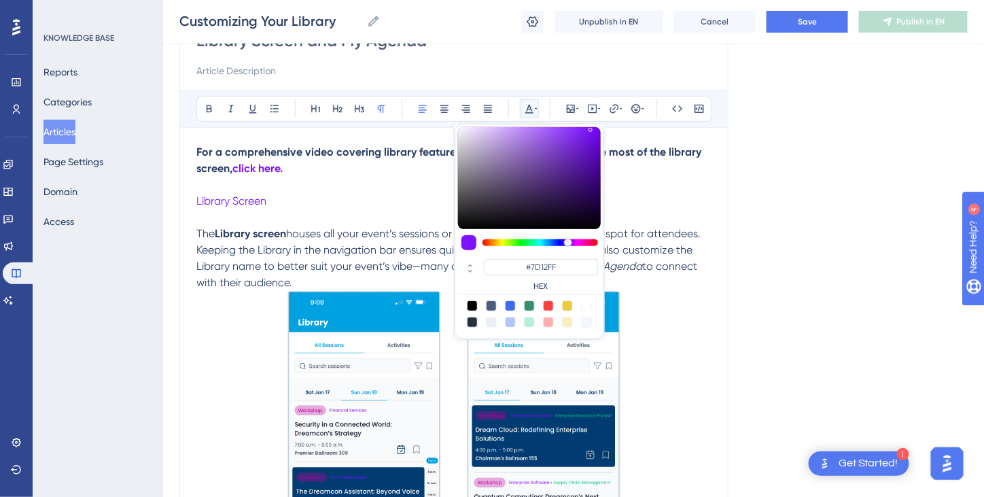
click at [680, 315] on p at bounding box center [453, 458] width 515 height 334
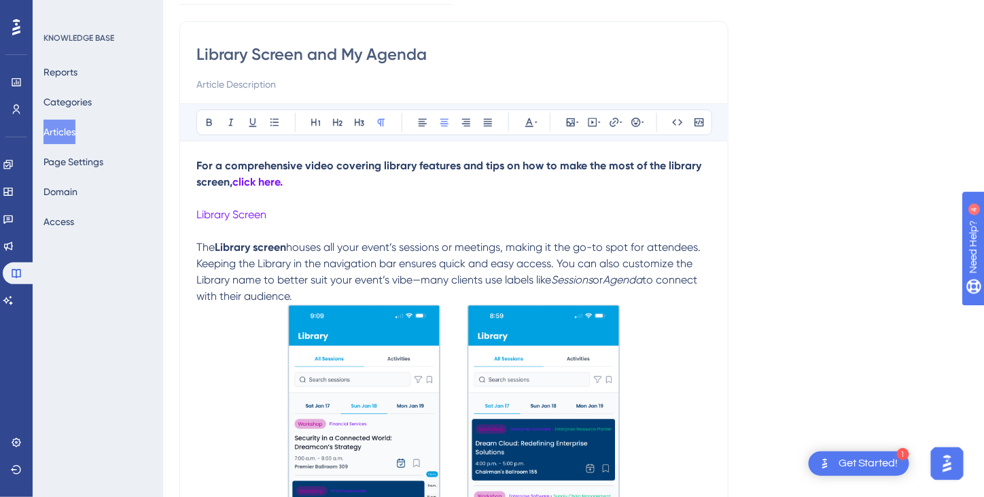
scroll to position [0, 0]
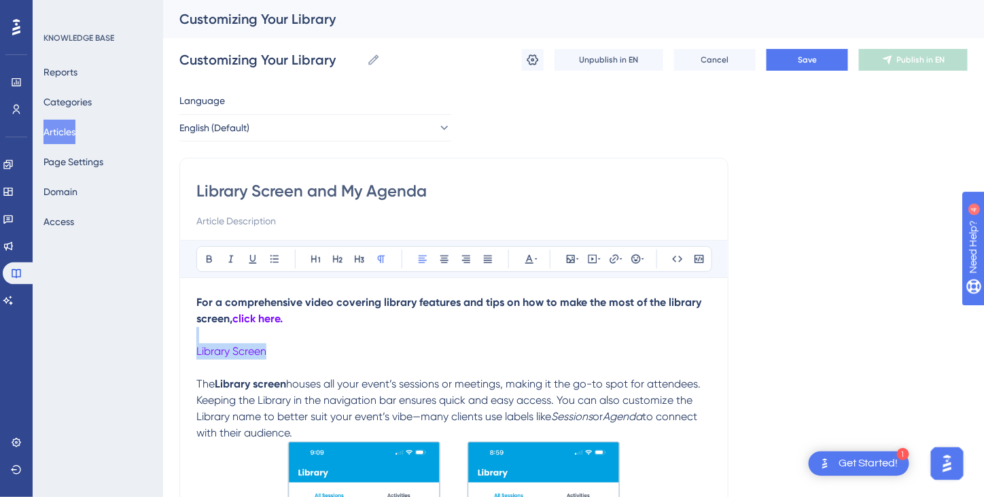
drag, startPoint x: 272, startPoint y: 347, endPoint x: 186, endPoint y: 341, distance: 85.9
click at [213, 258] on icon at bounding box center [209, 259] width 11 height 11
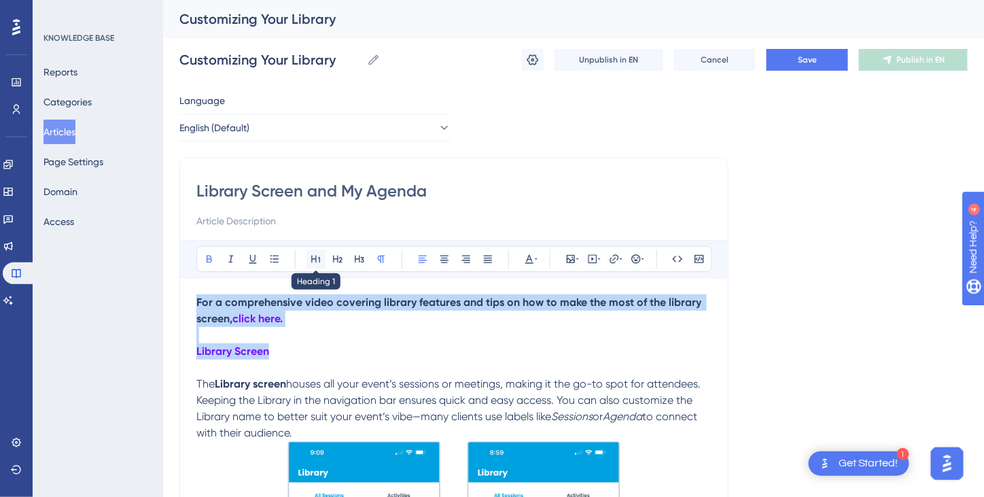
click at [317, 256] on icon at bounding box center [316, 259] width 11 height 11
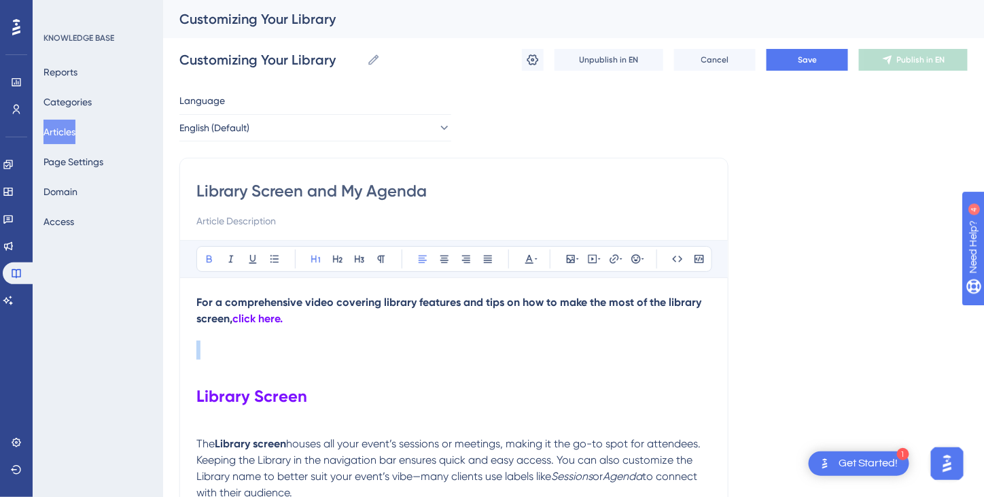
click at [310, 366] on h1 at bounding box center [453, 350] width 515 height 46
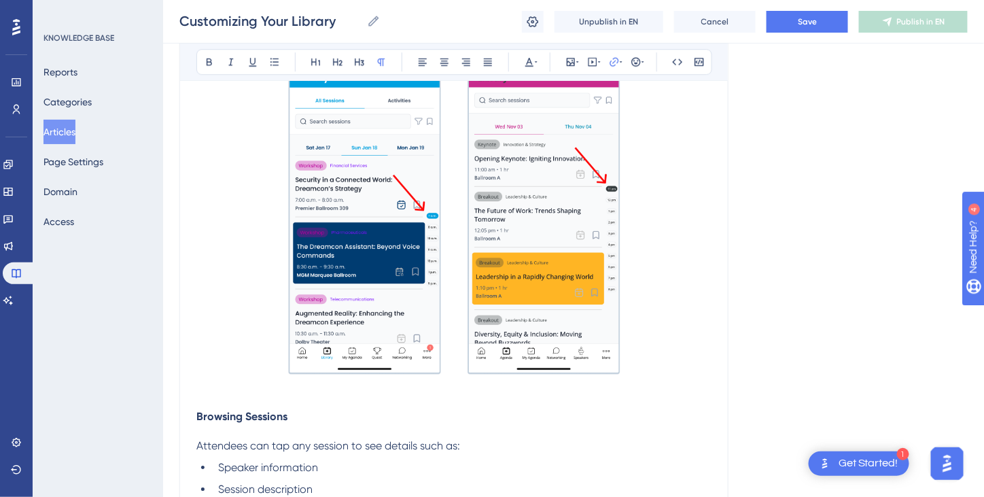
scroll to position [1359, 0]
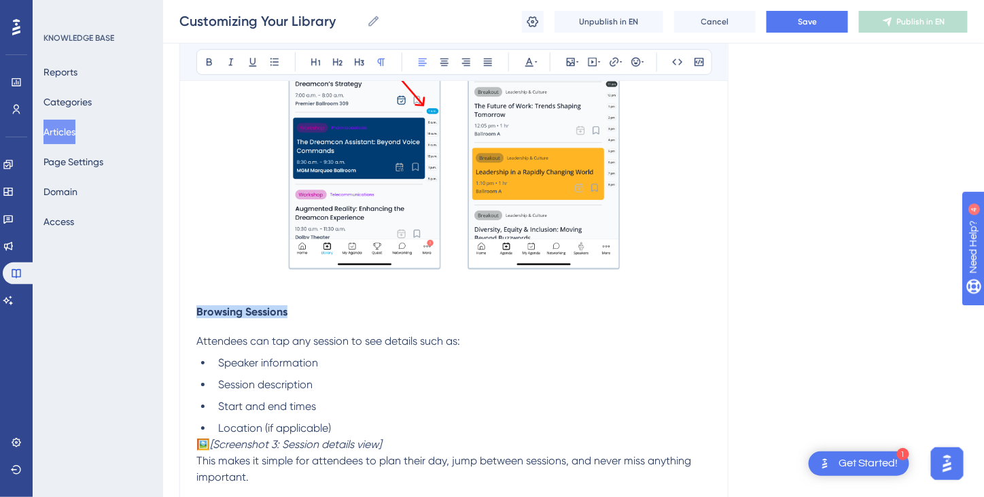
drag, startPoint x: 292, startPoint y: 313, endPoint x: 192, endPoint y: 313, distance: 99.9
click at [529, 62] on icon at bounding box center [529, 61] width 11 height 11
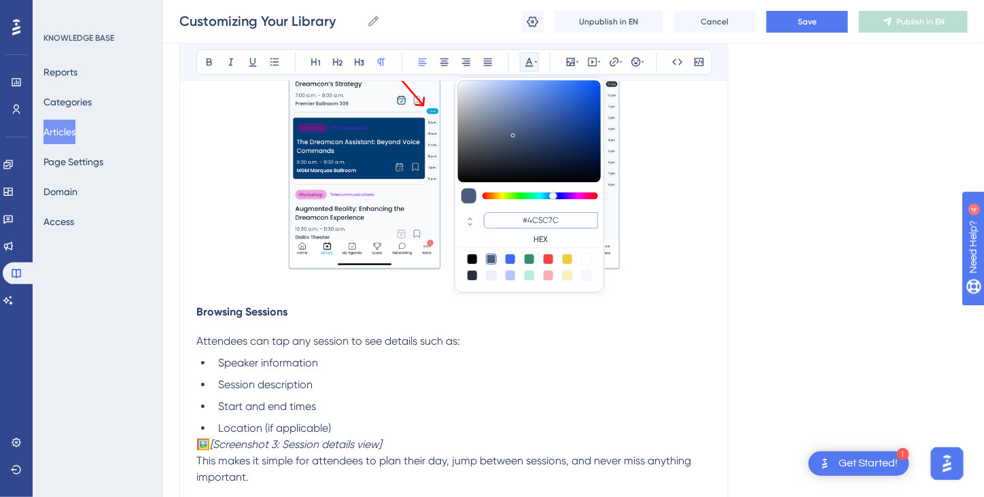
click at [538, 217] on input "#4C5C7C" at bounding box center [541, 220] width 114 height 16
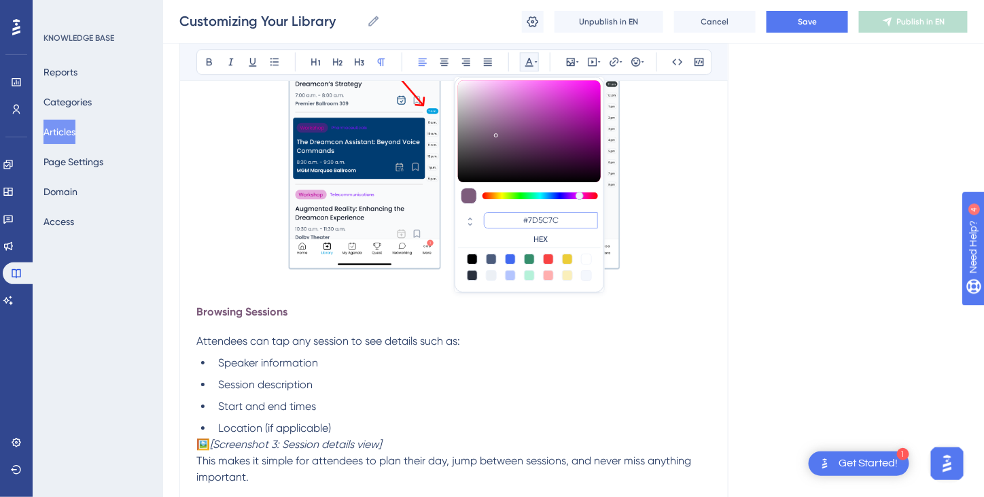
click at [549, 220] on input "#7D5C7C" at bounding box center [541, 220] width 114 height 16
click at [564, 216] on input "#7D127C" at bounding box center [541, 220] width 114 height 16
type input "#7D12FF"
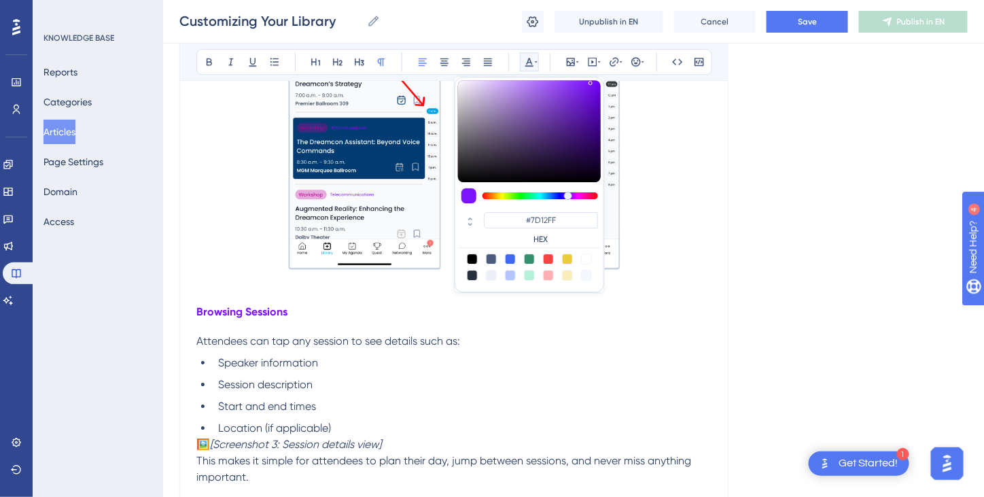
click at [492, 324] on div "For a comprehensive video covering library features and tips on how to make the…" at bounding box center [453, 37] width 515 height 2214
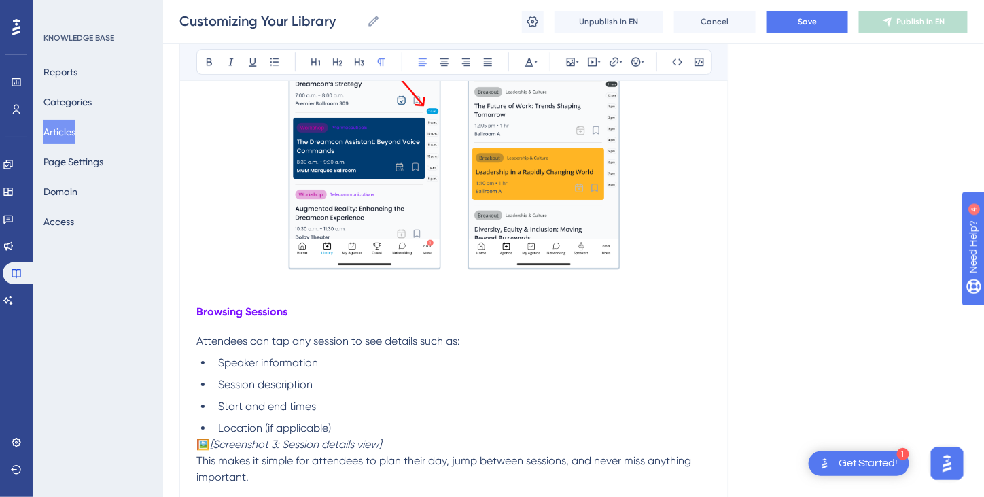
scroll to position [1495, 0]
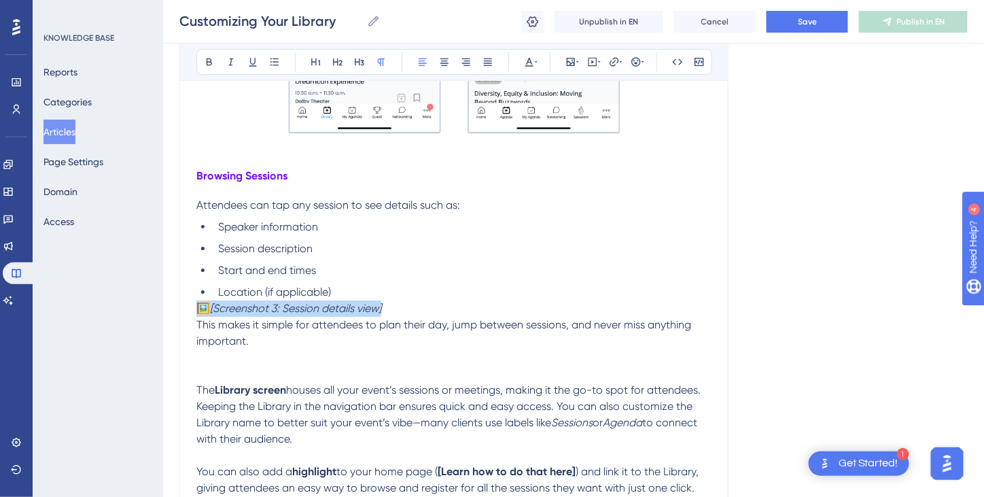
drag, startPoint x: 426, startPoint y: 308, endPoint x: 200, endPoint y: 304, distance: 226.4
click at [200, 304] on p "🖼️ [Screenshot 3: Session details view]" at bounding box center [453, 308] width 515 height 16
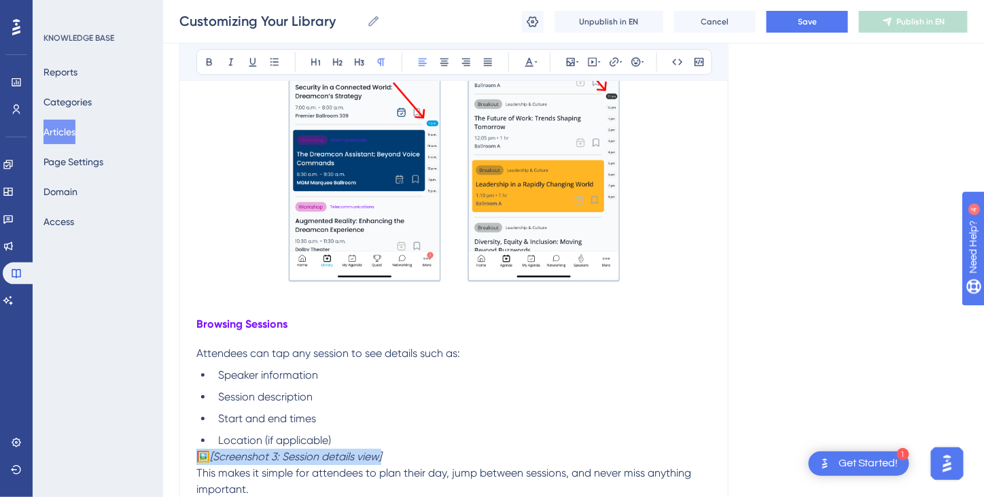
scroll to position [1359, 0]
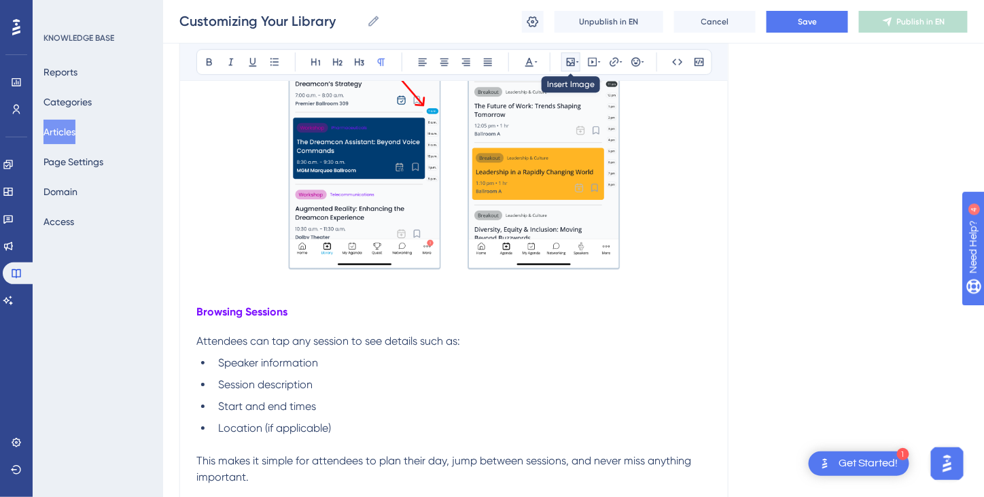
click at [573, 63] on icon at bounding box center [570, 61] width 11 height 11
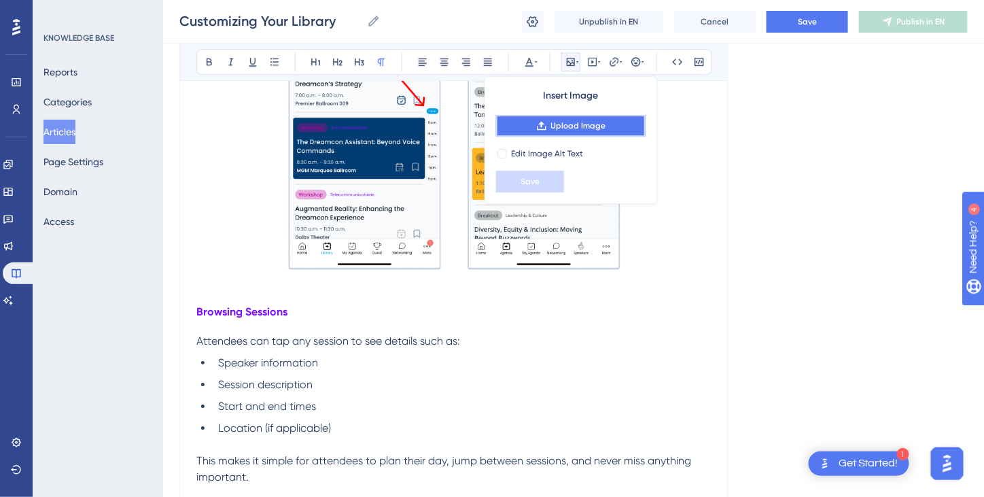
click at [584, 127] on span "Upload Image" at bounding box center [578, 125] width 55 height 11
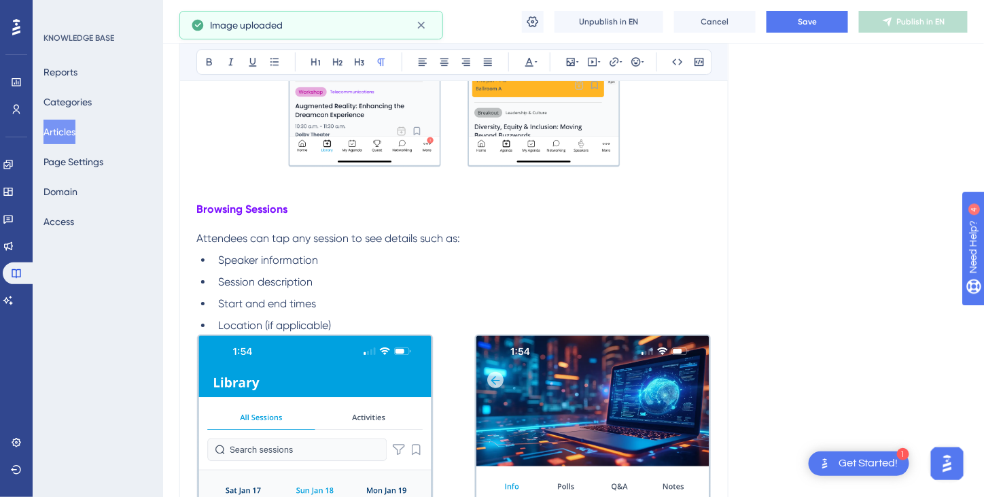
scroll to position [1427, 0]
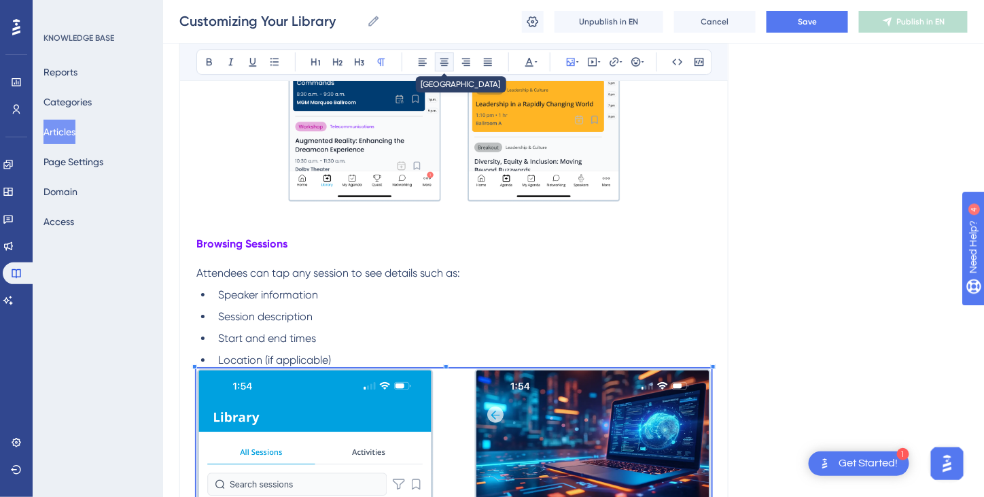
click at [446, 59] on icon at bounding box center [444, 61] width 11 height 11
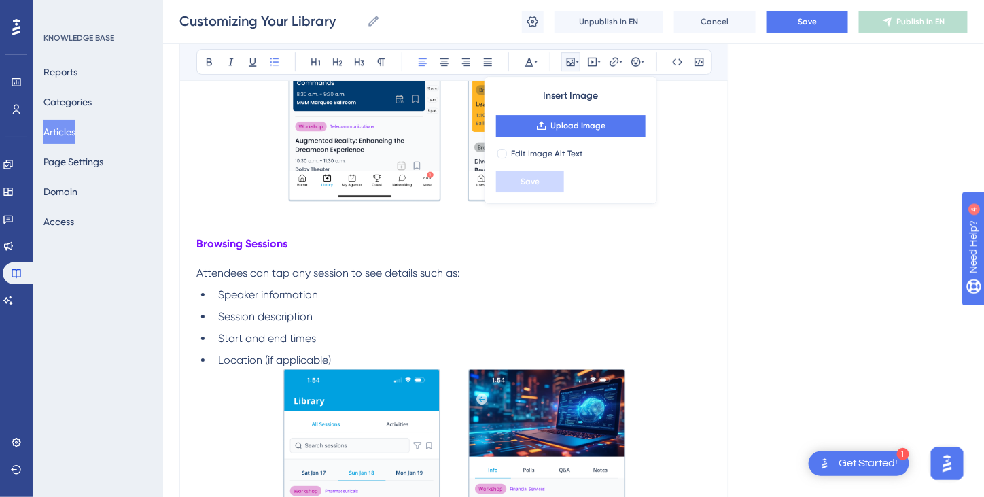
click at [633, 317] on li "Session description" at bounding box center [462, 317] width 499 height 16
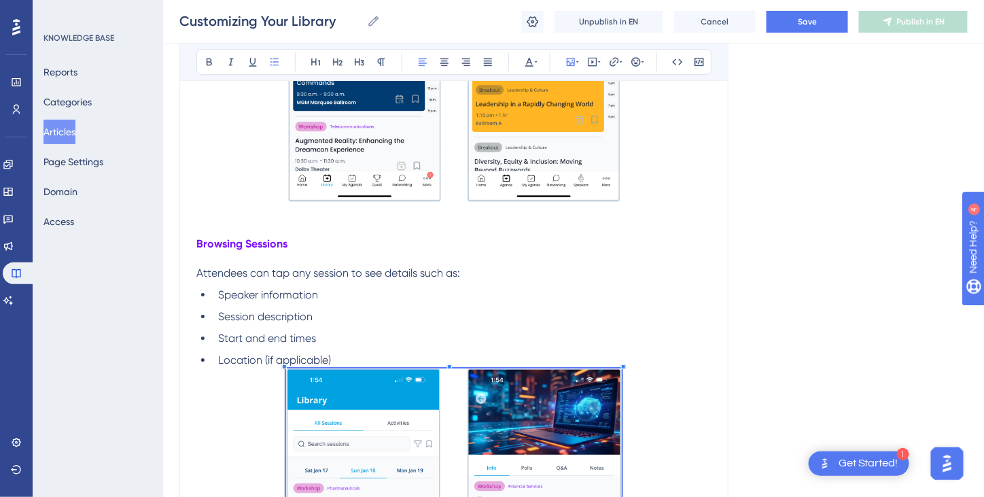
click at [650, 319] on li "Session description" at bounding box center [462, 317] width 499 height 16
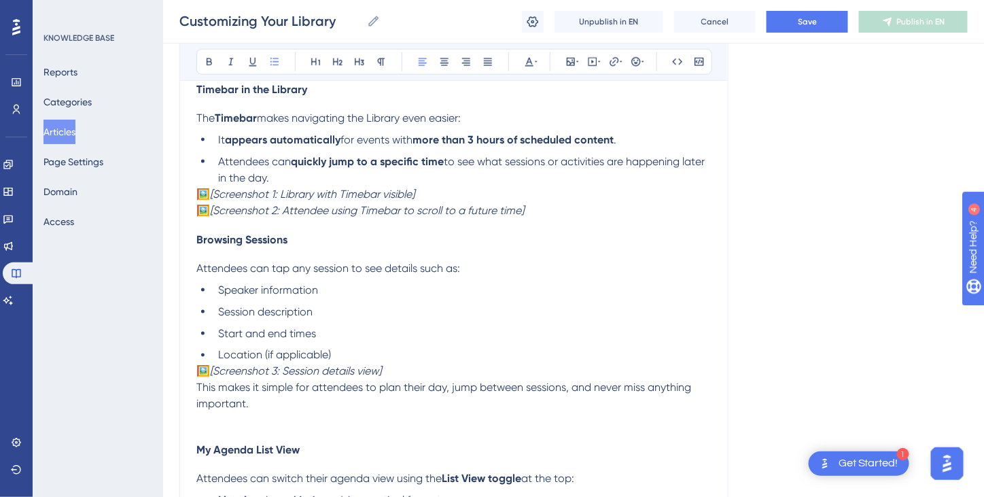
scroll to position [2311, 0]
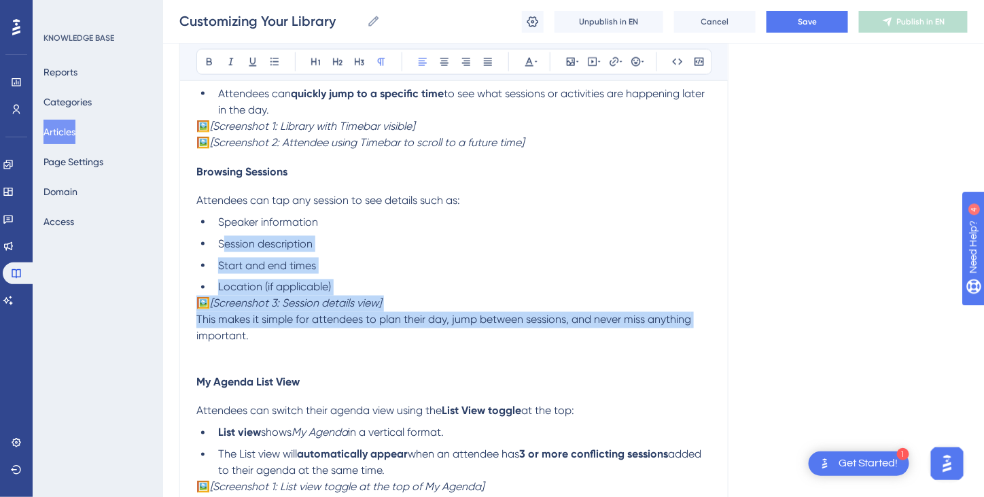
drag, startPoint x: 699, startPoint y: 317, endPoint x: 221, endPoint y: 232, distance: 485.4
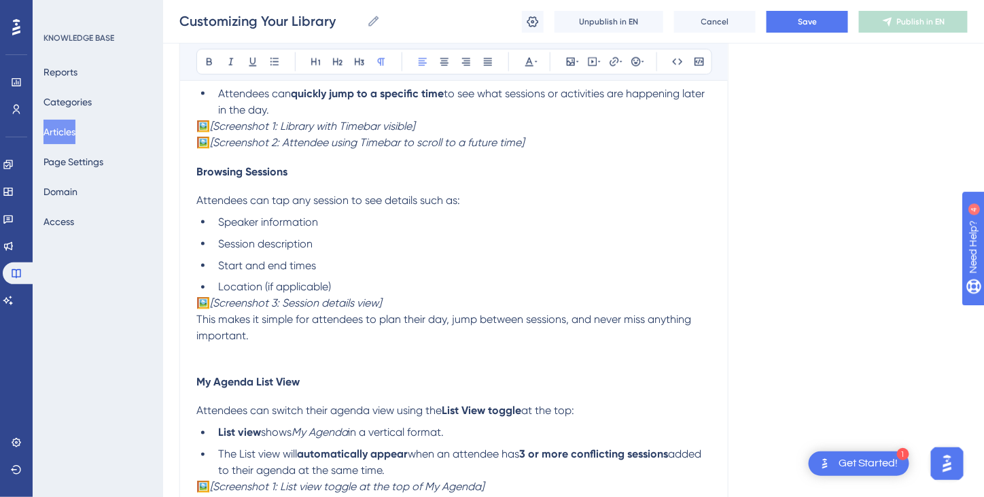
click at [298, 347] on p at bounding box center [453, 353] width 515 height 16
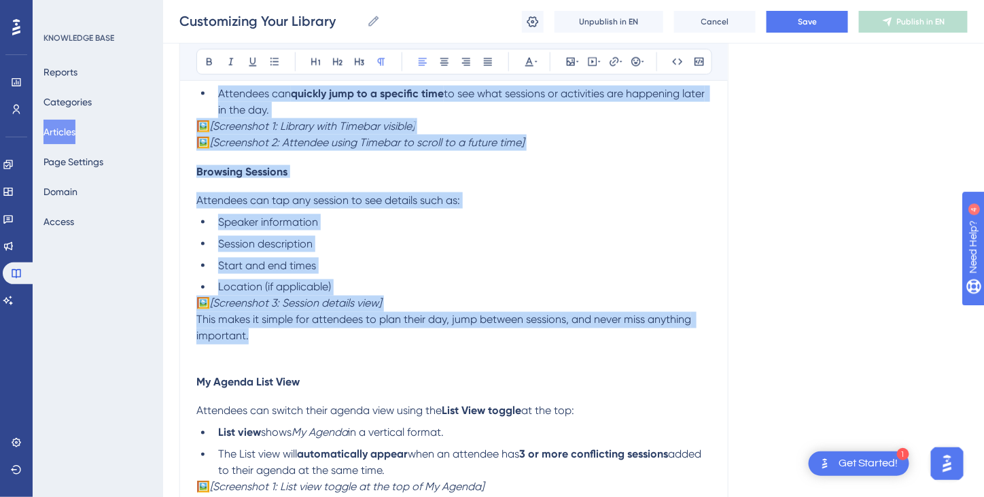
drag, startPoint x: 267, startPoint y: 330, endPoint x: 198, endPoint y: 90, distance: 249.1
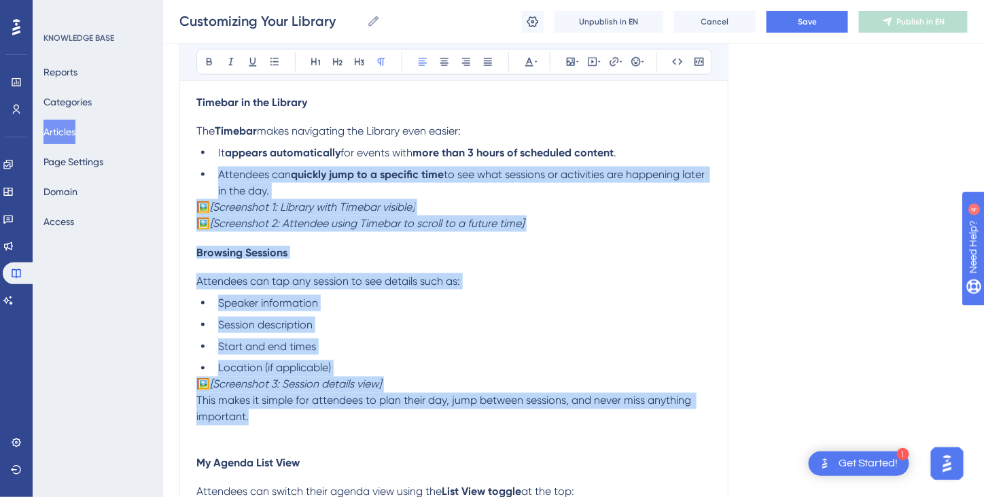
scroll to position [2242, 0]
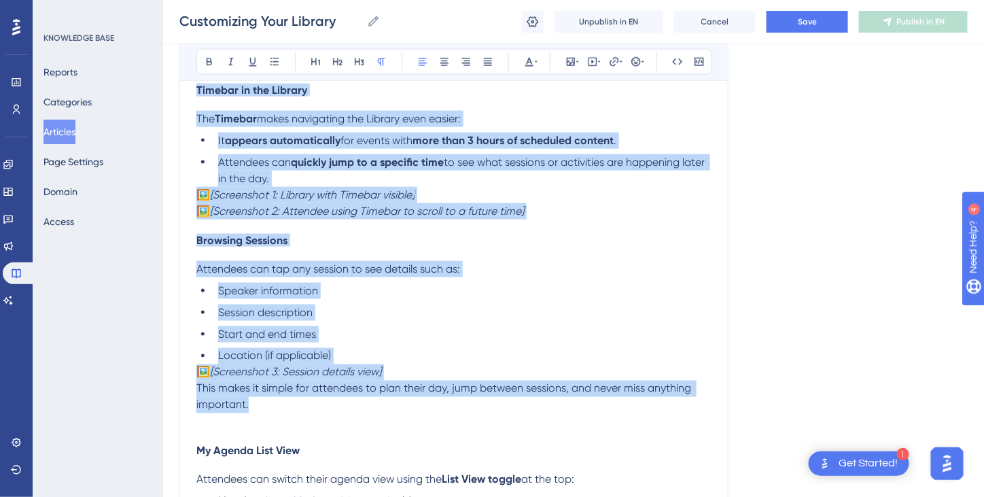
drag, startPoint x: 198, startPoint y: 230, endPoint x: 743, endPoint y: 405, distance: 572.6
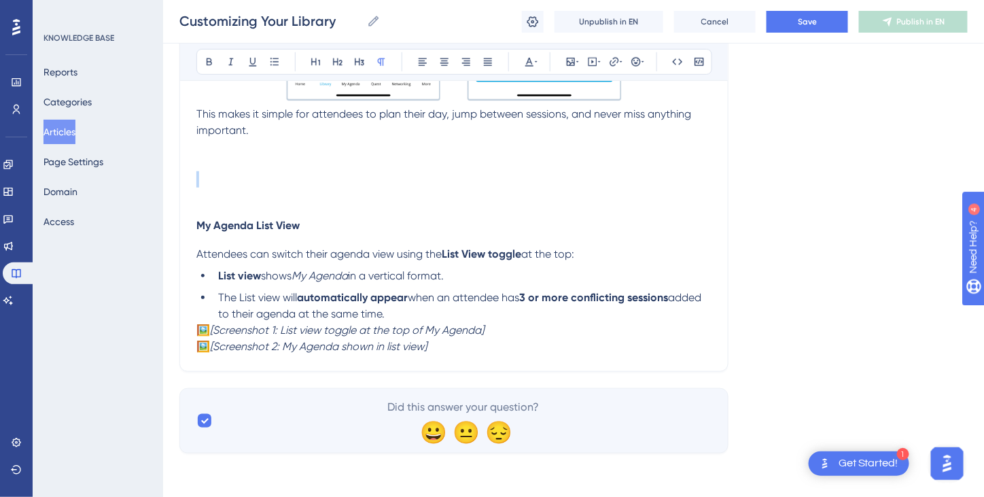
scroll to position [2023, 0]
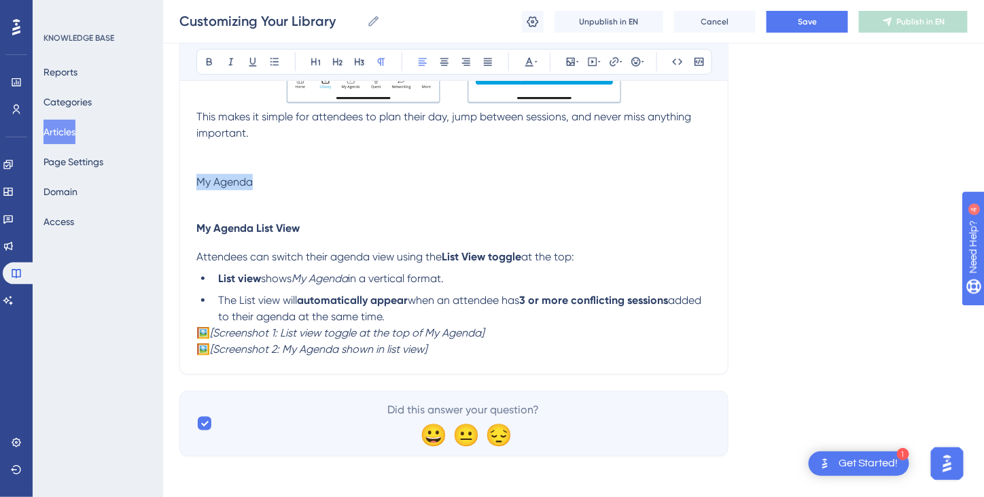
drag, startPoint x: 267, startPoint y: 181, endPoint x: 184, endPoint y: 177, distance: 83.1
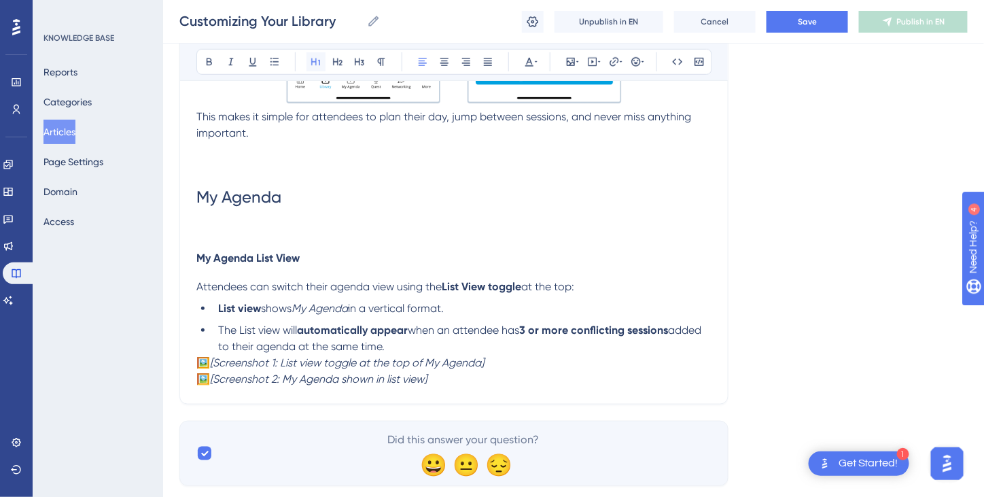
click at [311, 58] on icon at bounding box center [316, 61] width 11 height 11
click at [211, 61] on icon at bounding box center [209, 61] width 11 height 11
click at [529, 64] on icon at bounding box center [529, 61] width 11 height 11
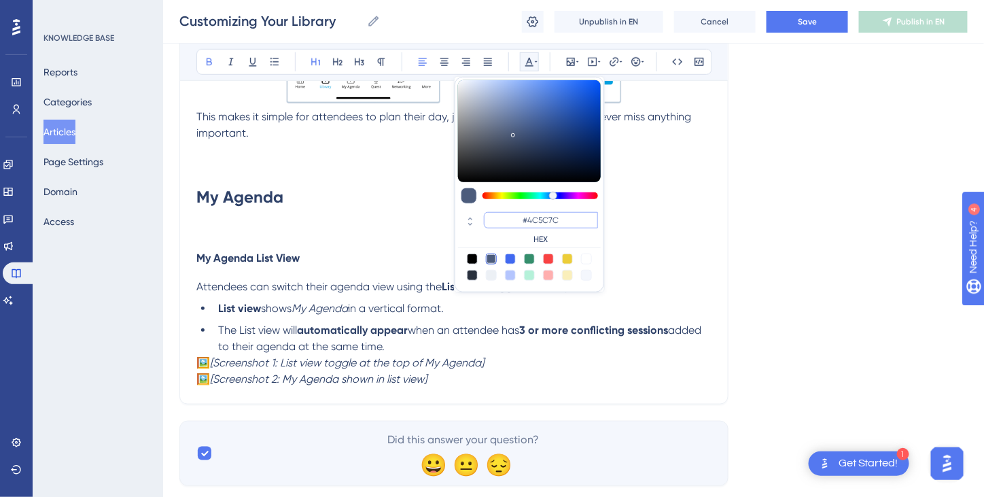
click at [537, 217] on input "#4C5C7C" at bounding box center [541, 220] width 114 height 16
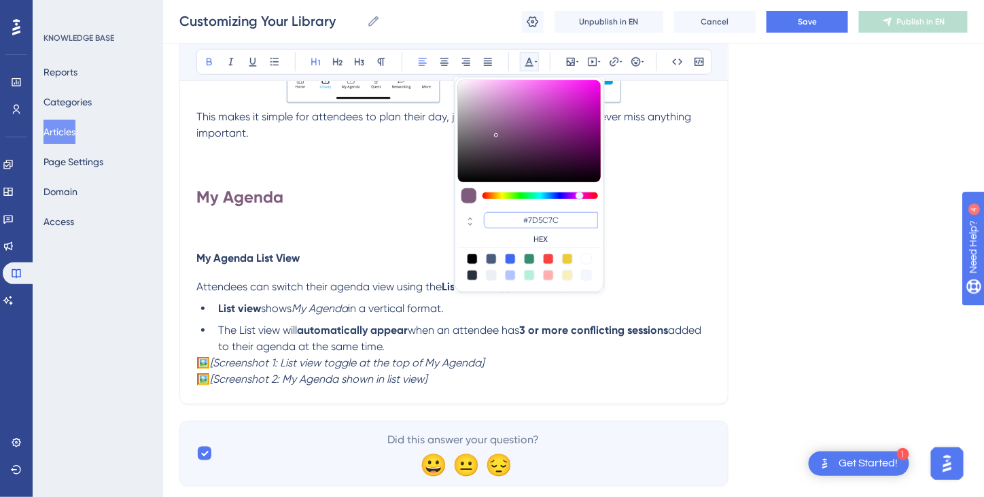
click at [549, 217] on input "#7D5C7C" at bounding box center [541, 220] width 114 height 16
click at [569, 226] on input "#7D127C" at bounding box center [541, 220] width 114 height 16
type input "#7D12FF"
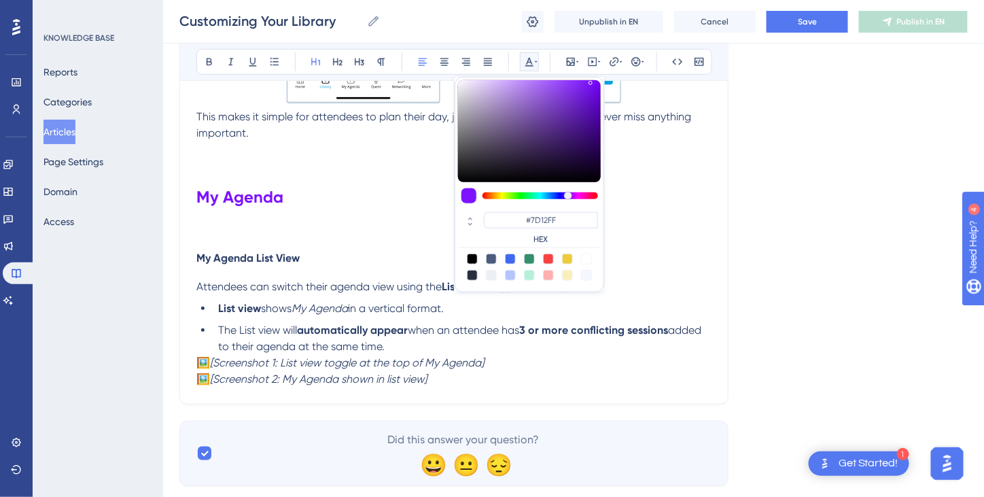
click at [645, 253] on h4 "My Agenda List View" at bounding box center [453, 257] width 515 height 13
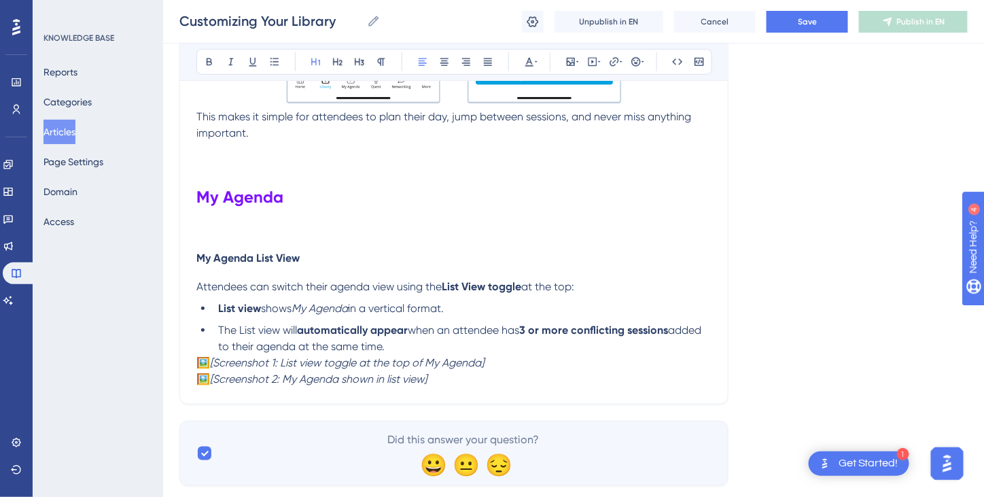
click at [198, 254] on span "My Agenda List View" at bounding box center [247, 257] width 103 height 13
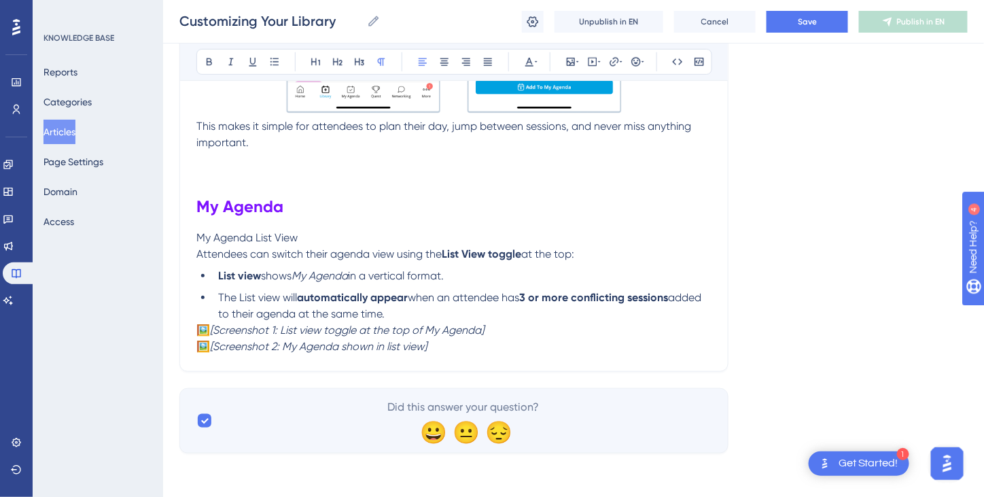
scroll to position [2010, 0]
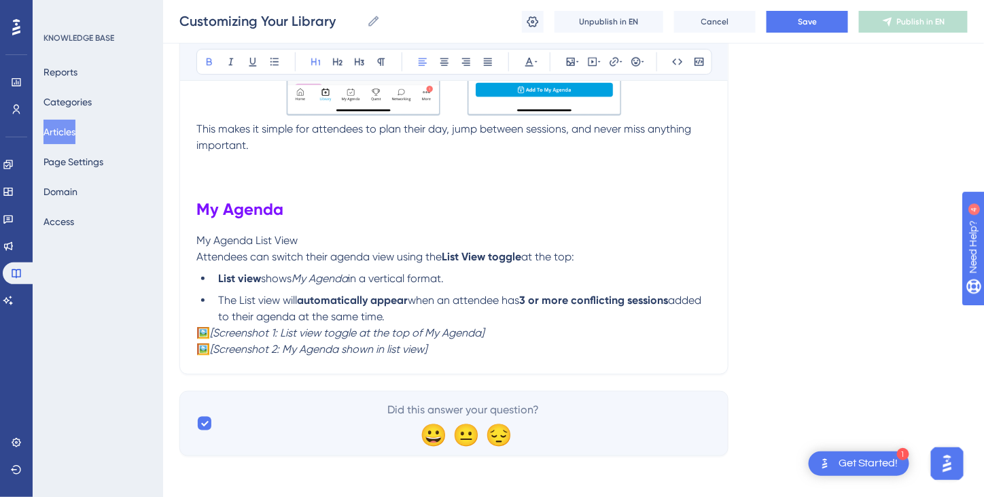
click at [197, 209] on strong "My Agenda" at bounding box center [239, 209] width 87 height 20
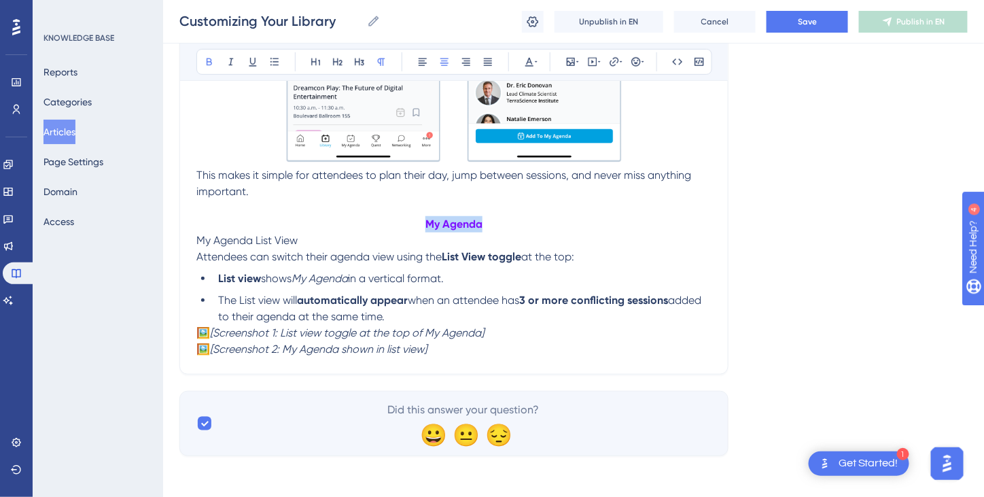
drag, startPoint x: 501, startPoint y: 222, endPoint x: 419, endPoint y: 222, distance: 81.6
click at [419, 222] on p "My Agenda" at bounding box center [453, 224] width 515 height 16
click at [424, 63] on icon at bounding box center [422, 61] width 11 height 11
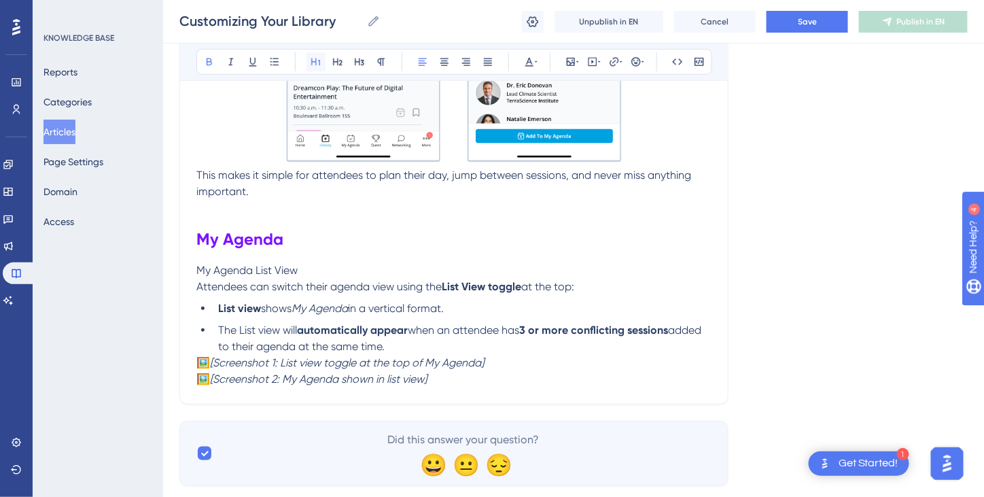
click at [315, 60] on icon at bounding box center [315, 61] width 9 height 7
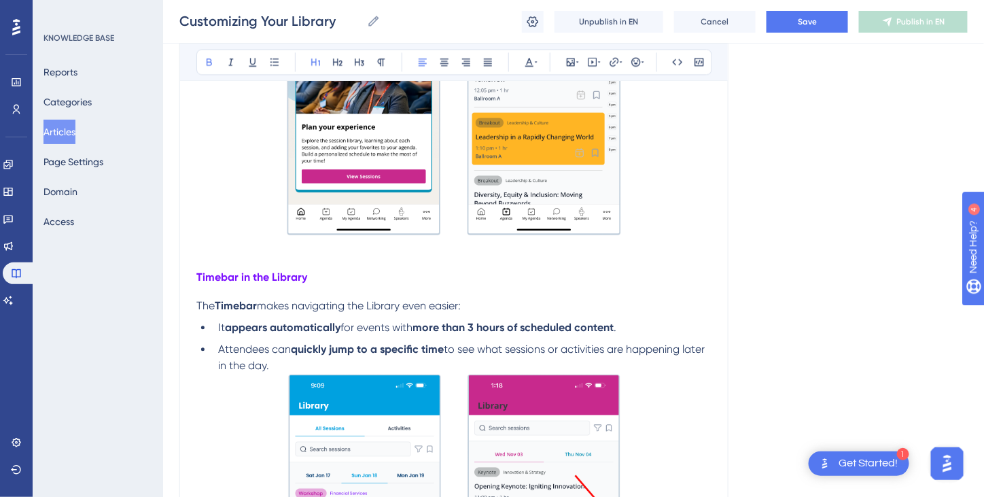
scroll to position [907, 0]
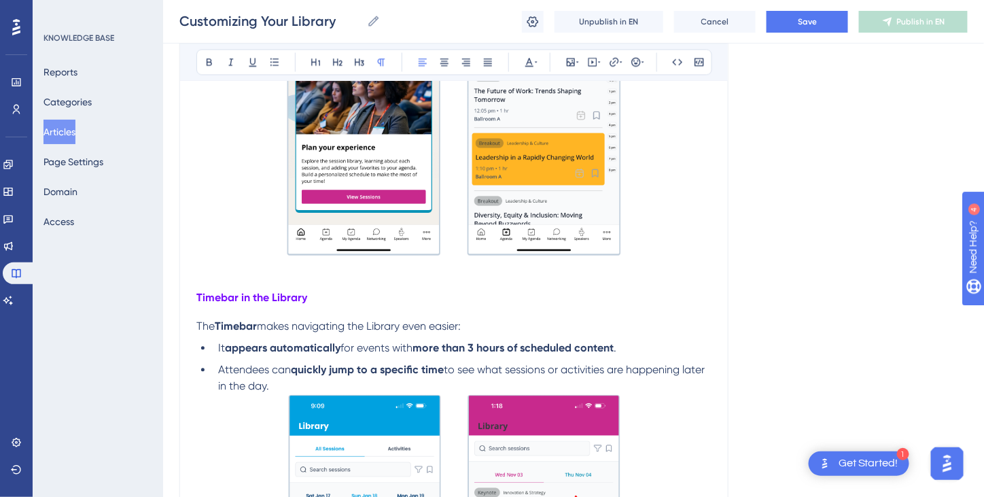
drag, startPoint x: 237, startPoint y: 324, endPoint x: 215, endPoint y: 310, distance: 26.2
click at [215, 310] on div "For a comprehensive video covering library features and tips on how to make the…" at bounding box center [453, 413] width 515 height 2063
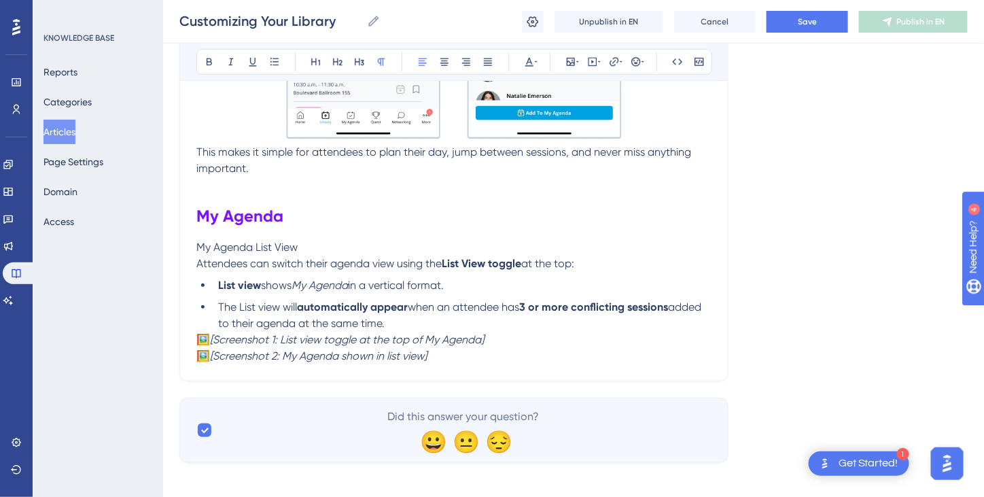
scroll to position [1994, 0]
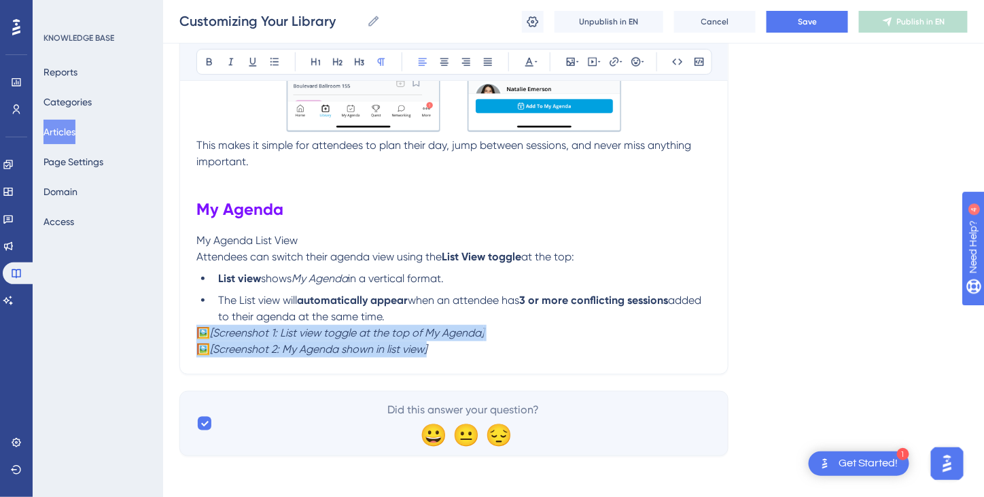
drag, startPoint x: 449, startPoint y: 350, endPoint x: 186, endPoint y: 321, distance: 263.9
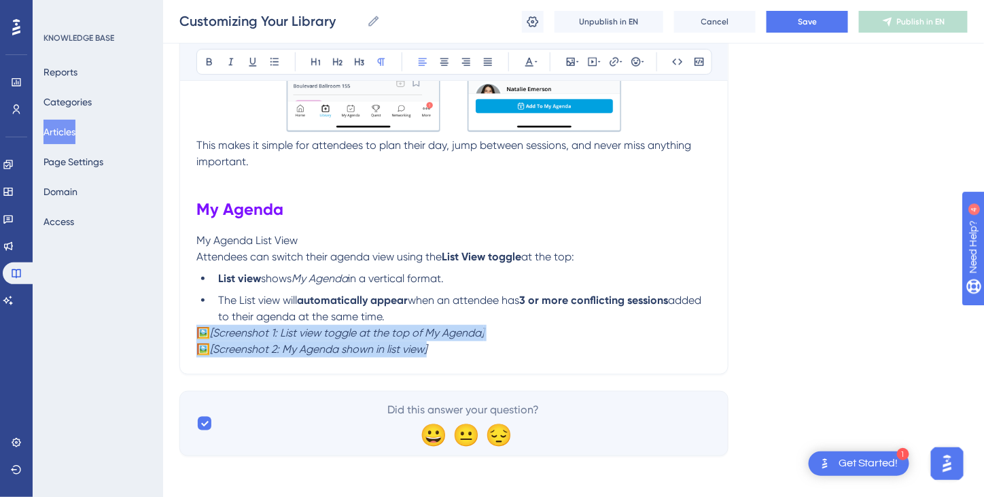
drag, startPoint x: 453, startPoint y: 347, endPoint x: 200, endPoint y: 332, distance: 254.0
click at [200, 332] on p "🖼️ [Screenshot 1: List view toggle at the top of My Agenda] 🖼️ [Screenshot 2: M…" at bounding box center [453, 341] width 515 height 33
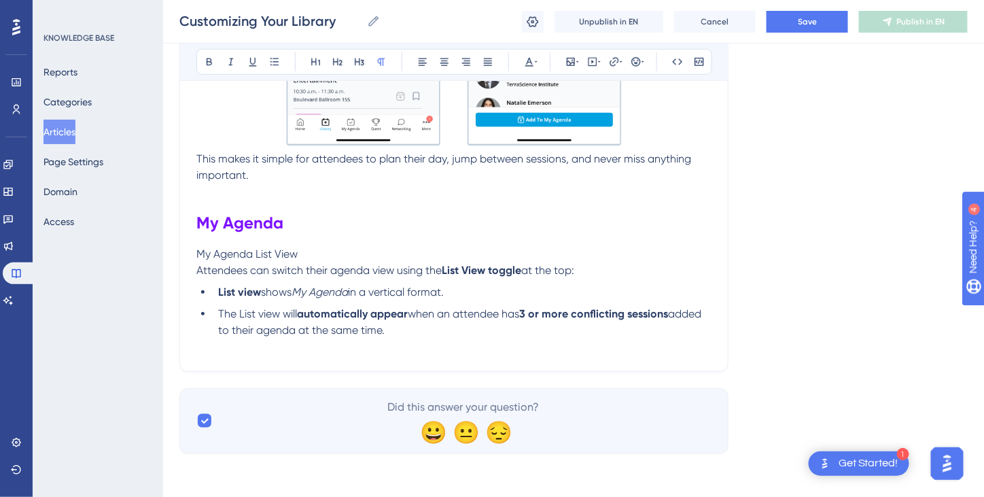
scroll to position [1978, 0]
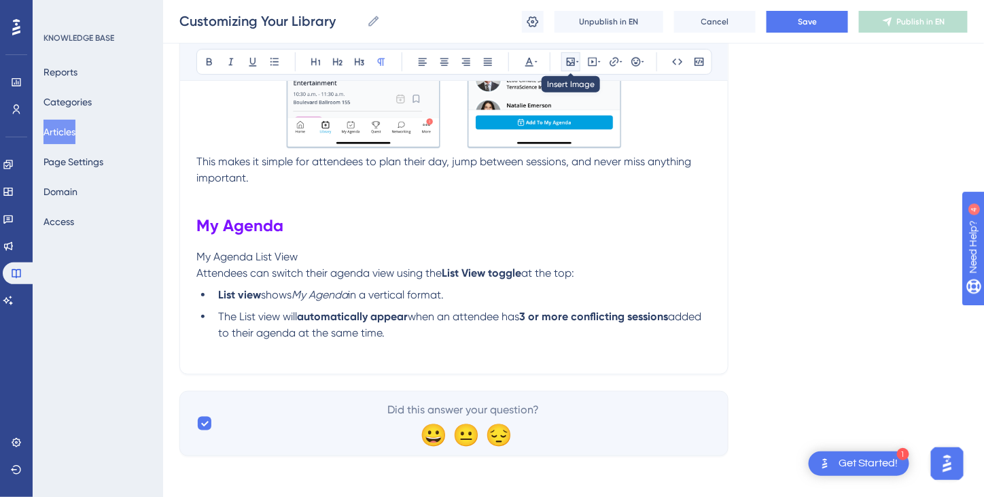
click at [568, 59] on icon at bounding box center [570, 61] width 11 height 11
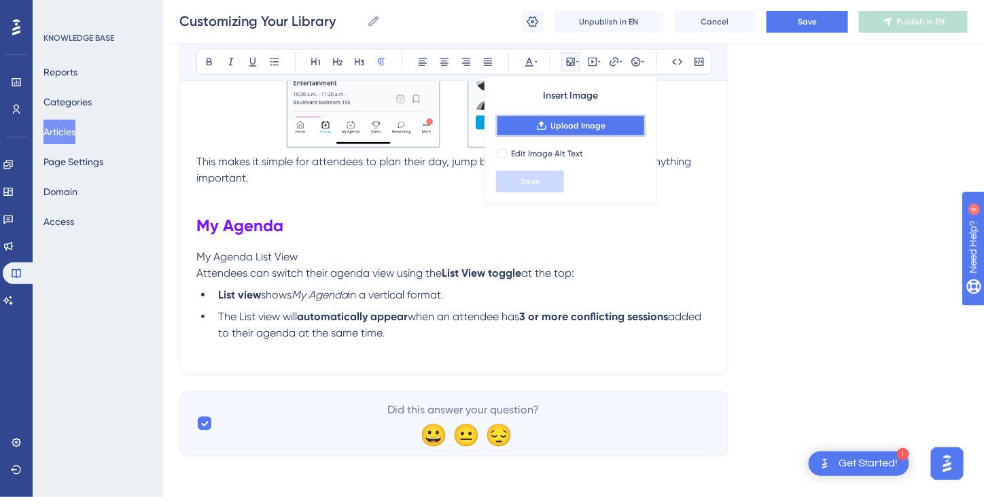
click at [578, 123] on span "Upload Image" at bounding box center [578, 125] width 55 height 11
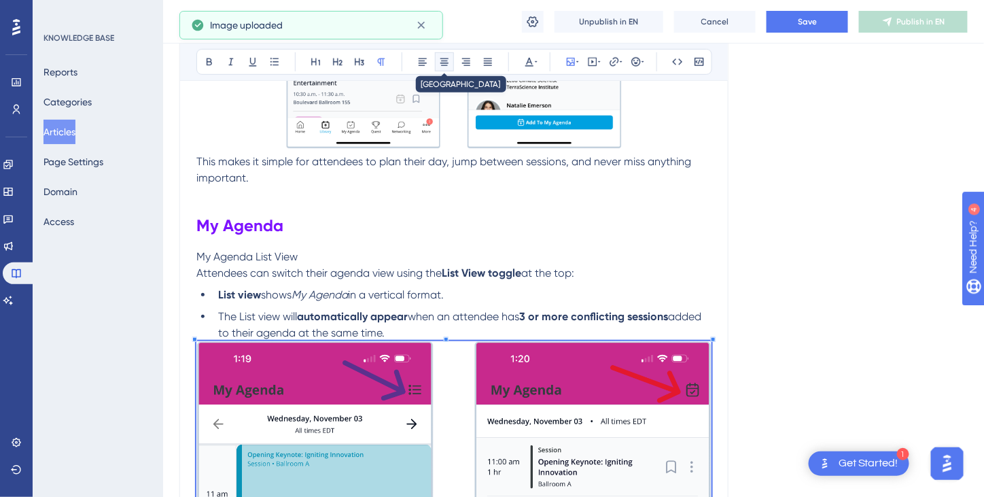
click at [441, 58] on icon at bounding box center [444, 61] width 8 height 7
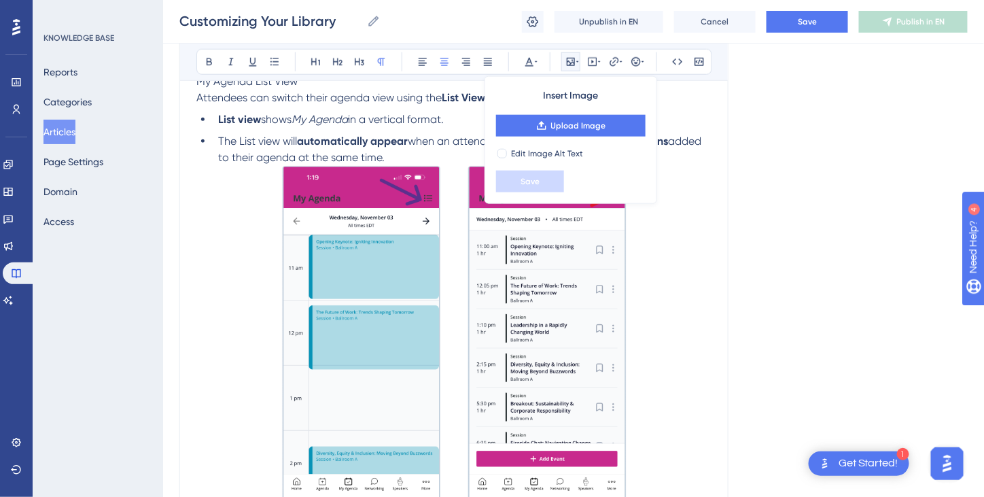
click at [693, 394] on p at bounding box center [453, 338] width 515 height 345
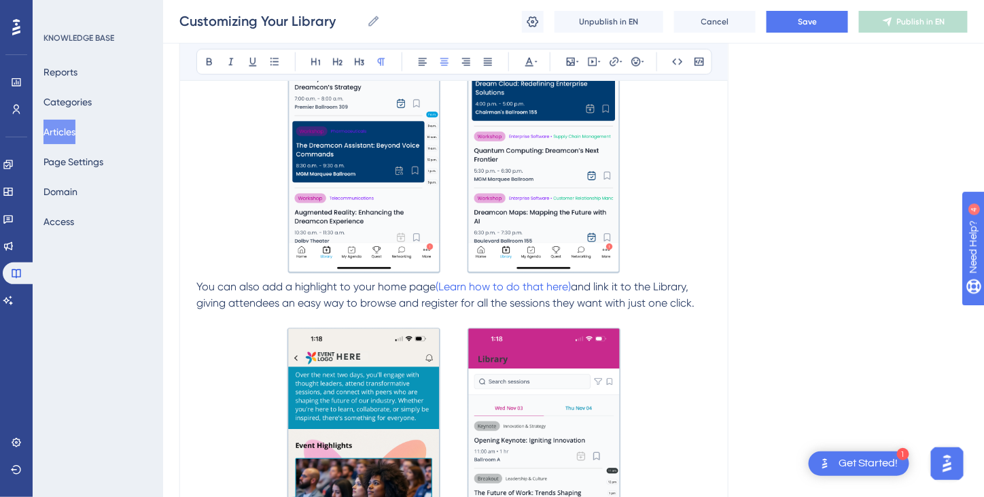
scroll to position [522, 0]
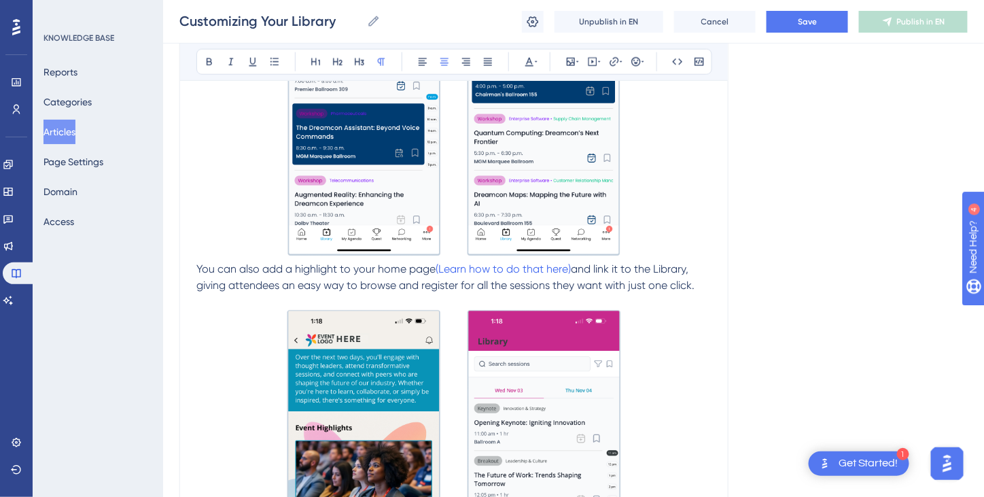
click at [197, 261] on p "You can also add a highlight to your home page (Learn how to do that here) and …" at bounding box center [453, 277] width 515 height 33
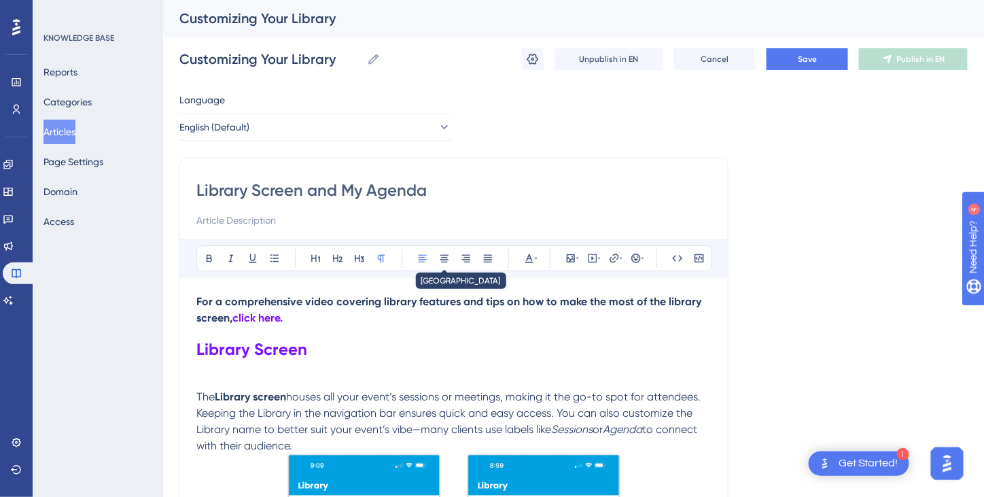
scroll to position [0, 0]
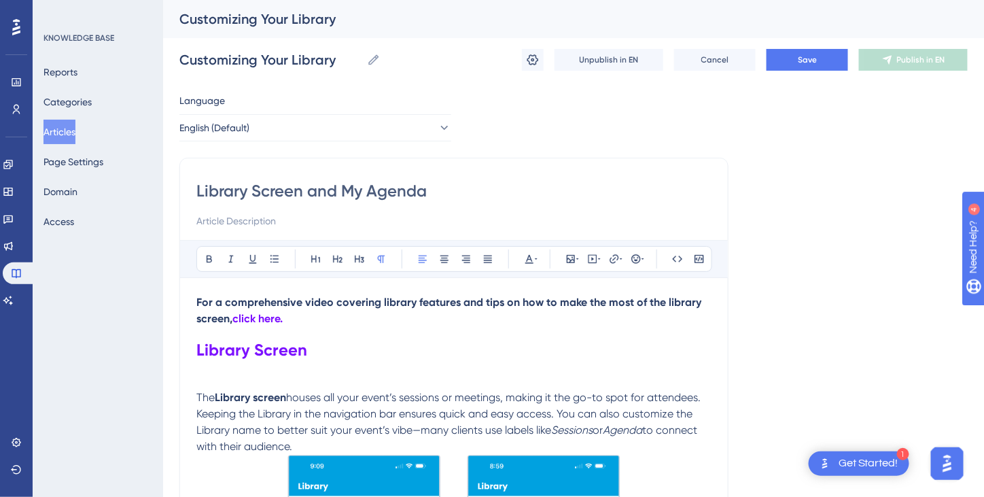
click at [198, 391] on span "The" at bounding box center [205, 397] width 18 height 13
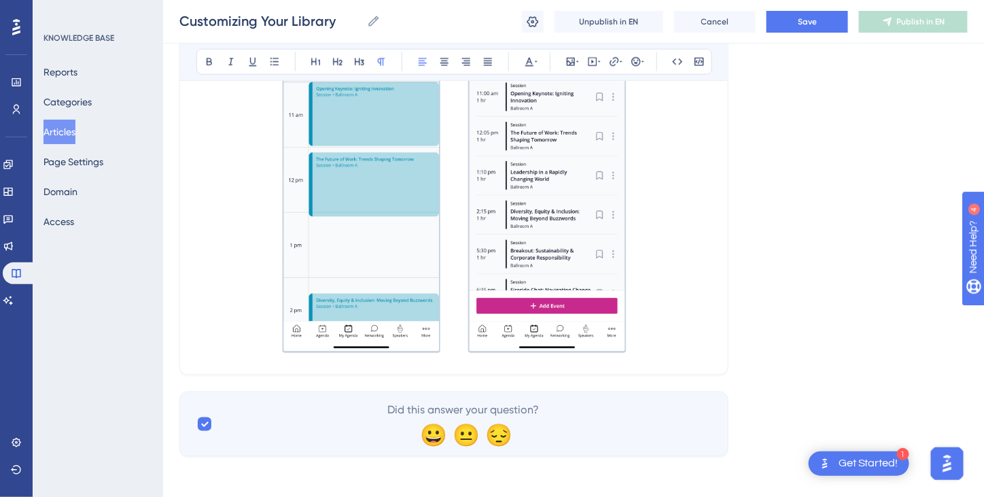
scroll to position [1966, 0]
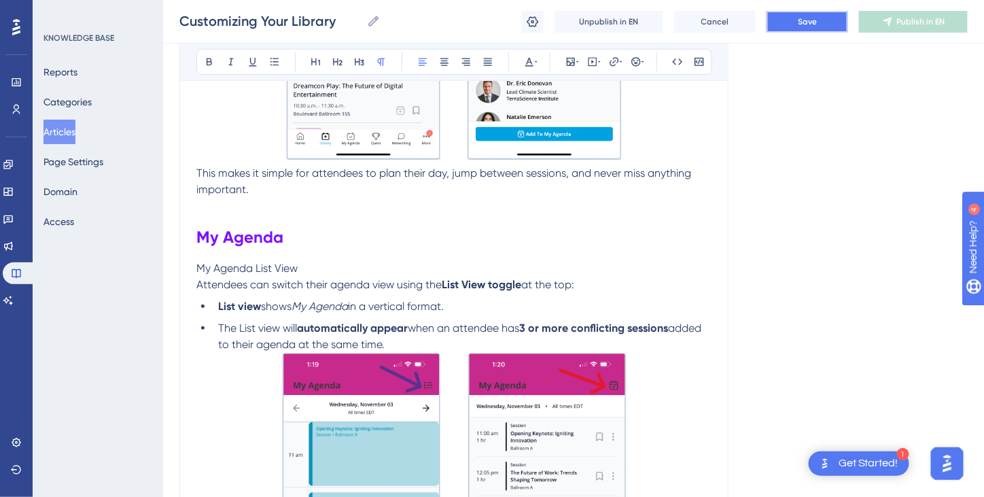
click at [819, 22] on button "Save" at bounding box center [808, 22] width 82 height 22
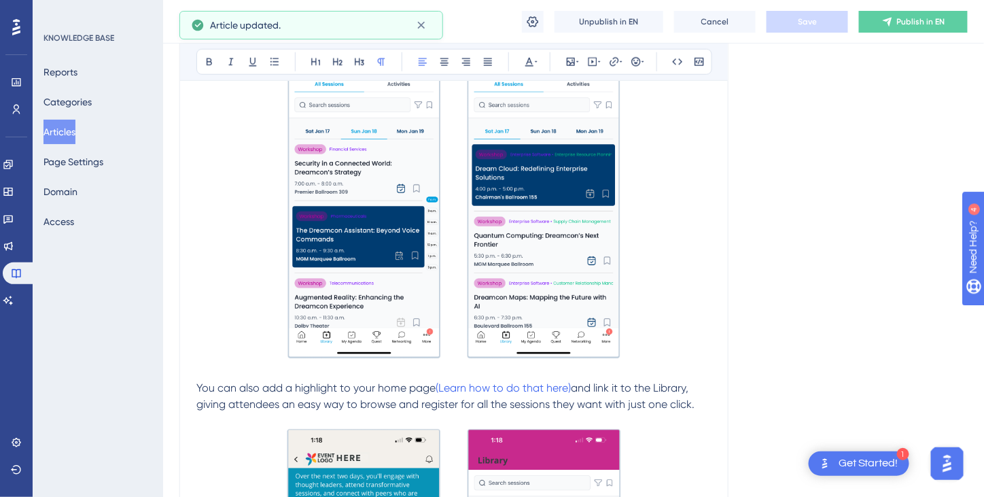
scroll to position [0, 0]
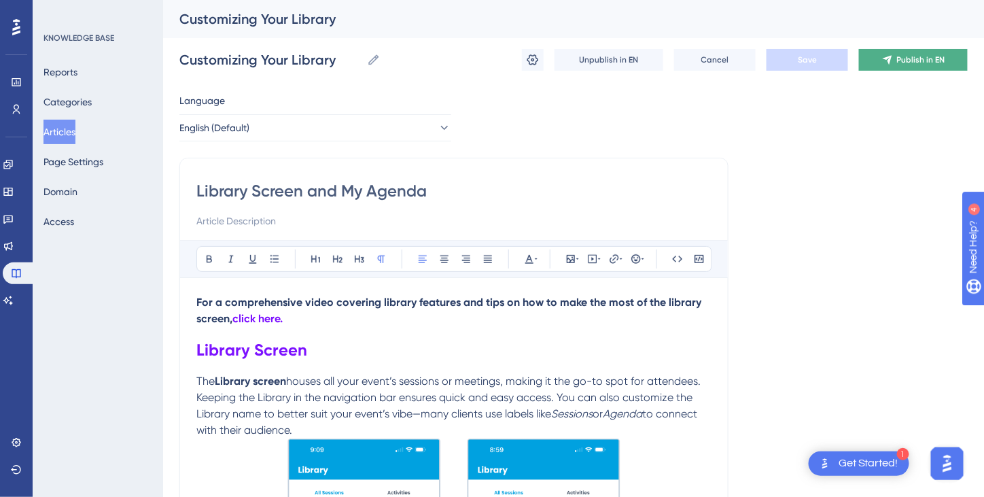
click at [913, 60] on span "Publish in EN" at bounding box center [921, 59] width 48 height 11
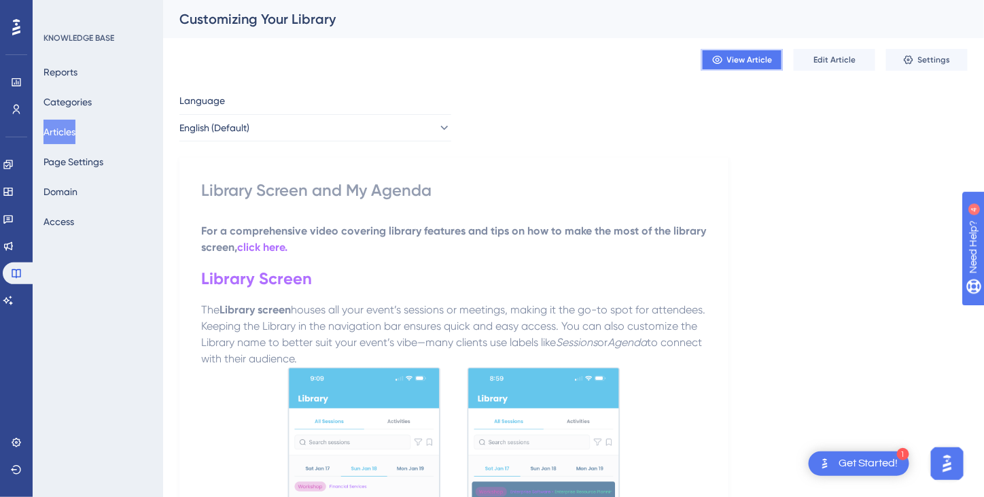
click at [742, 62] on span "View Article" at bounding box center [750, 59] width 46 height 11
